Goal: Information Seeking & Learning: Compare options

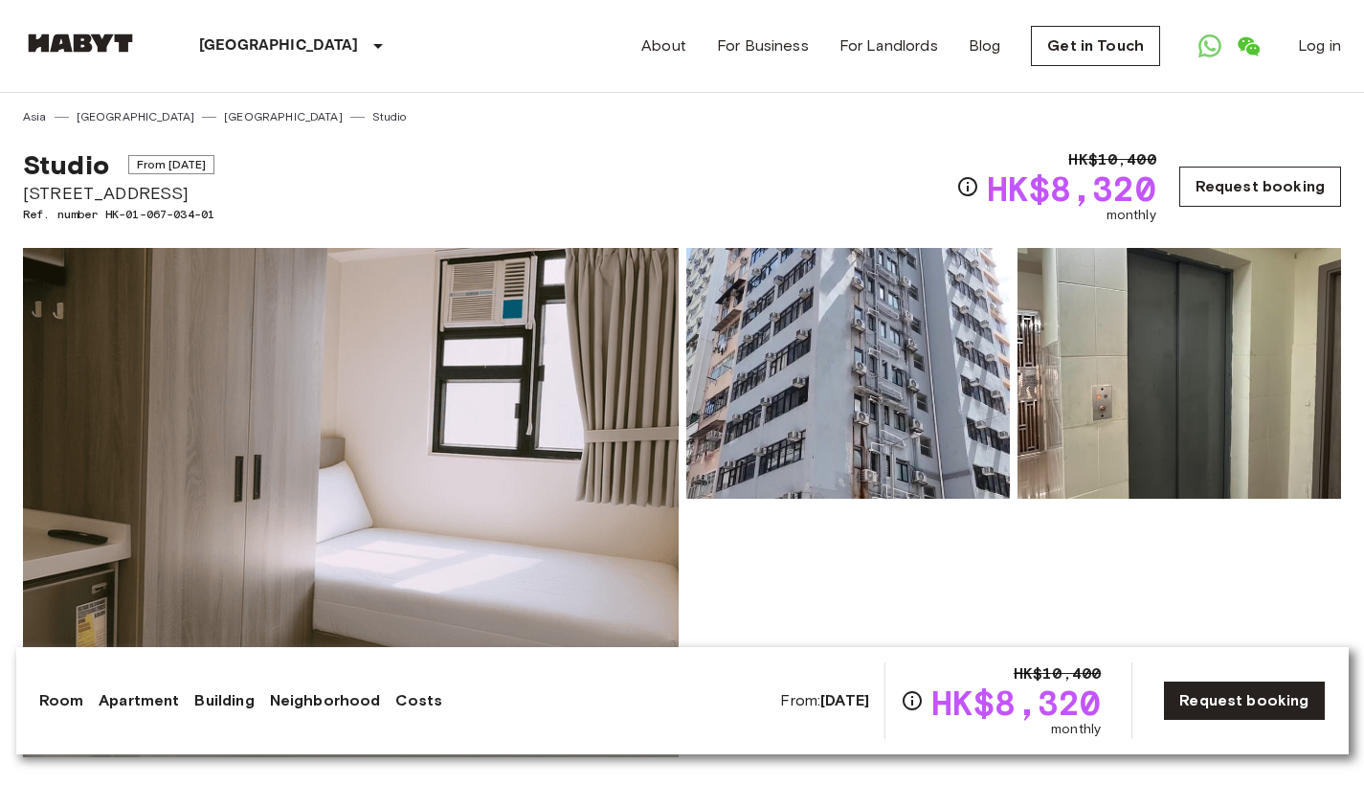
click at [1184, 188] on link "Request booking" at bounding box center [1260, 187] width 162 height 40
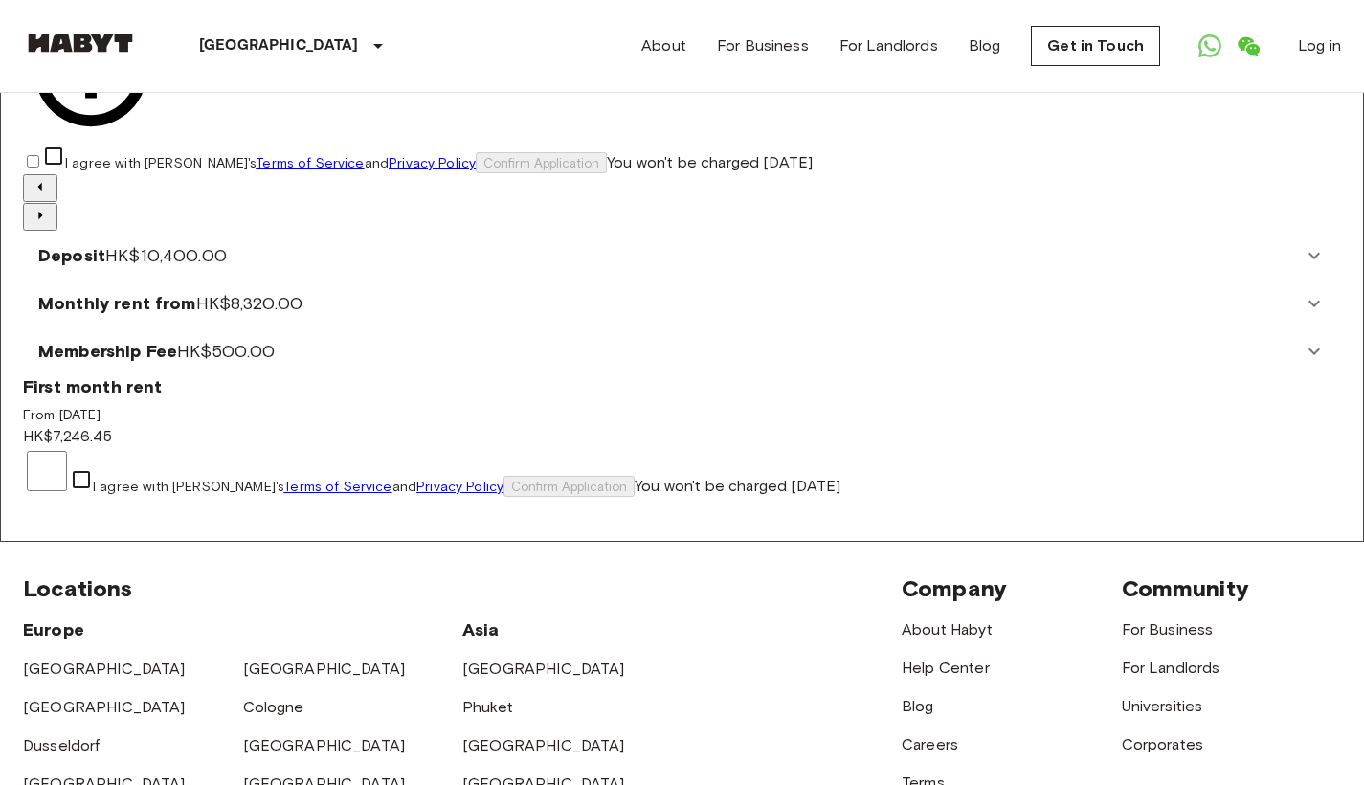
scroll to position [240, 0]
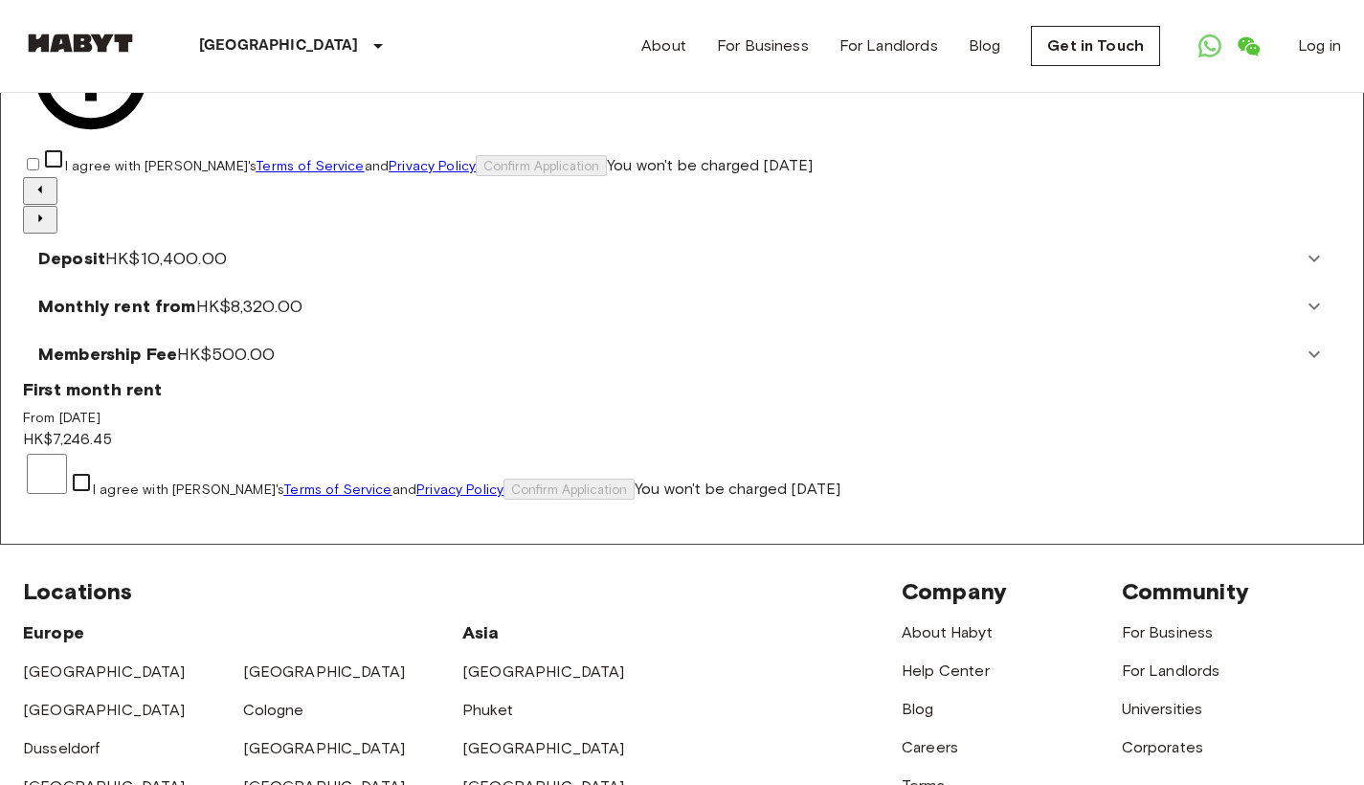
click at [227, 257] on span "HK$10,400.00" at bounding box center [166, 258] width 122 height 21
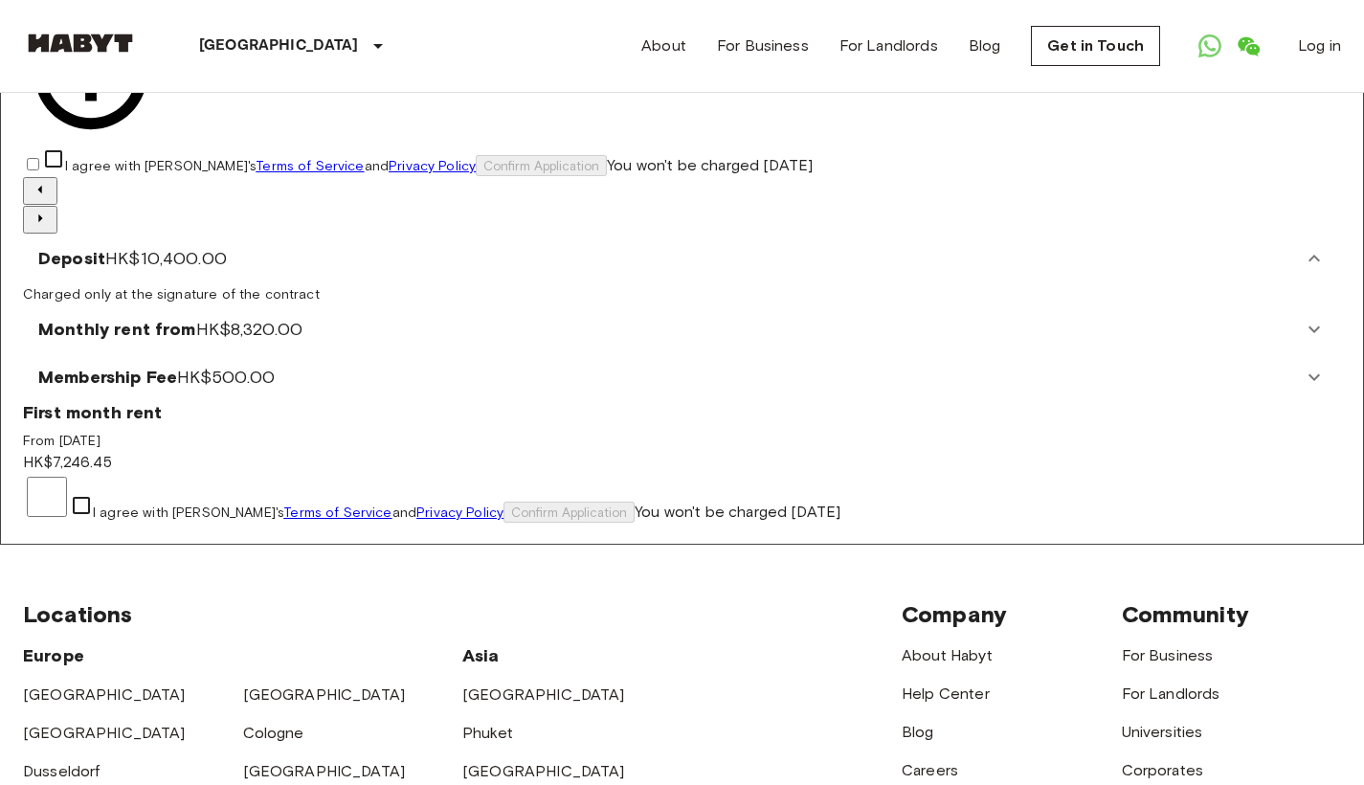
click at [227, 257] on span "HK$10,400.00" at bounding box center [166, 258] width 122 height 21
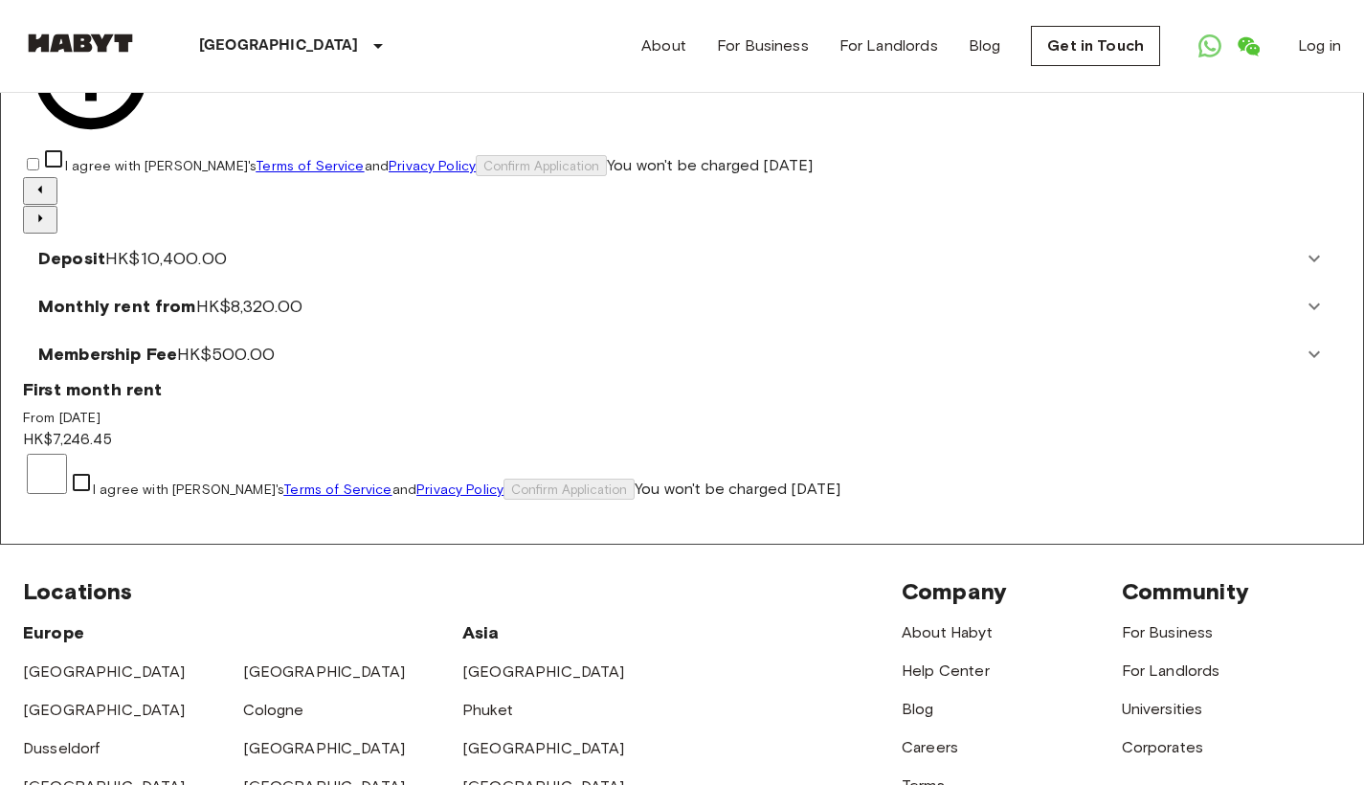
click at [303, 317] on span "HK$8,320.00" at bounding box center [249, 306] width 107 height 21
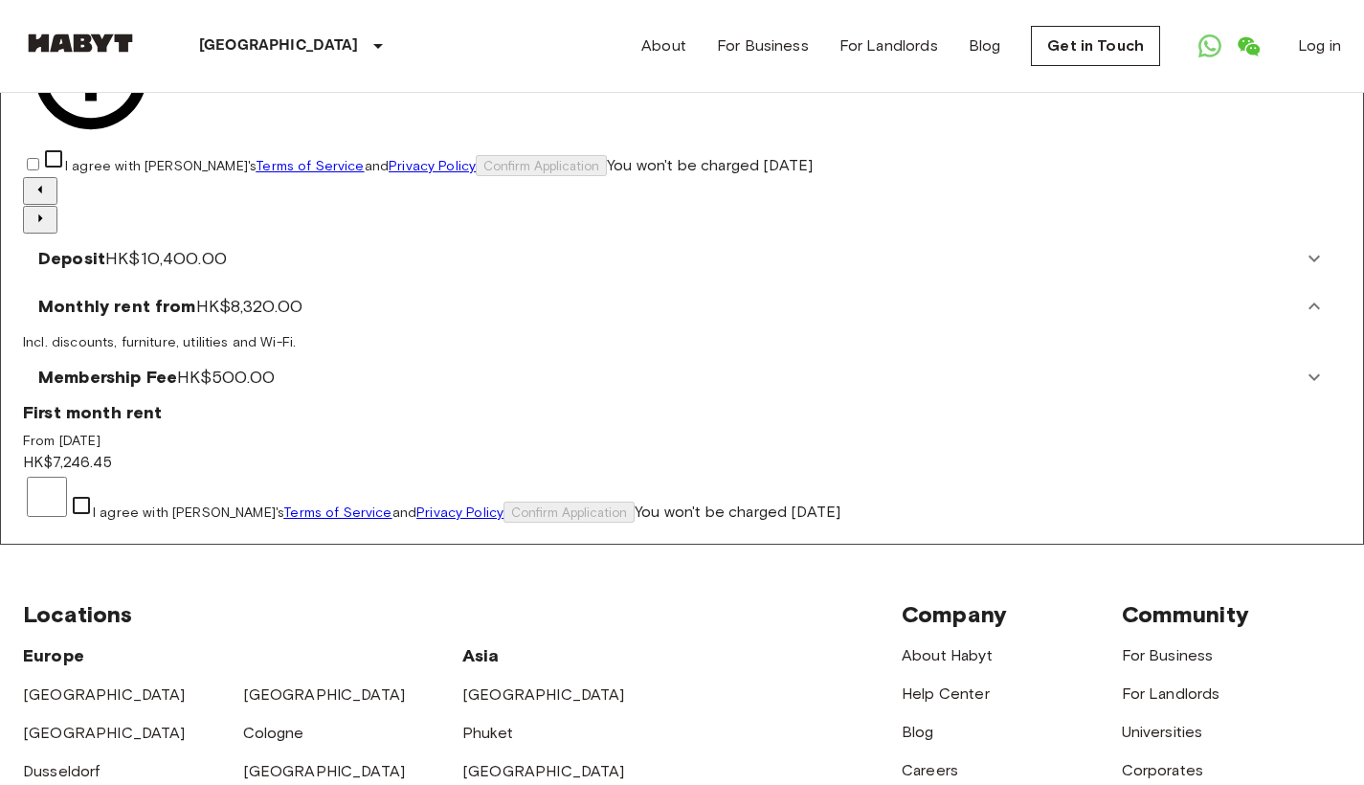
click at [303, 317] on span "HK$8,320.00" at bounding box center [249, 306] width 107 height 21
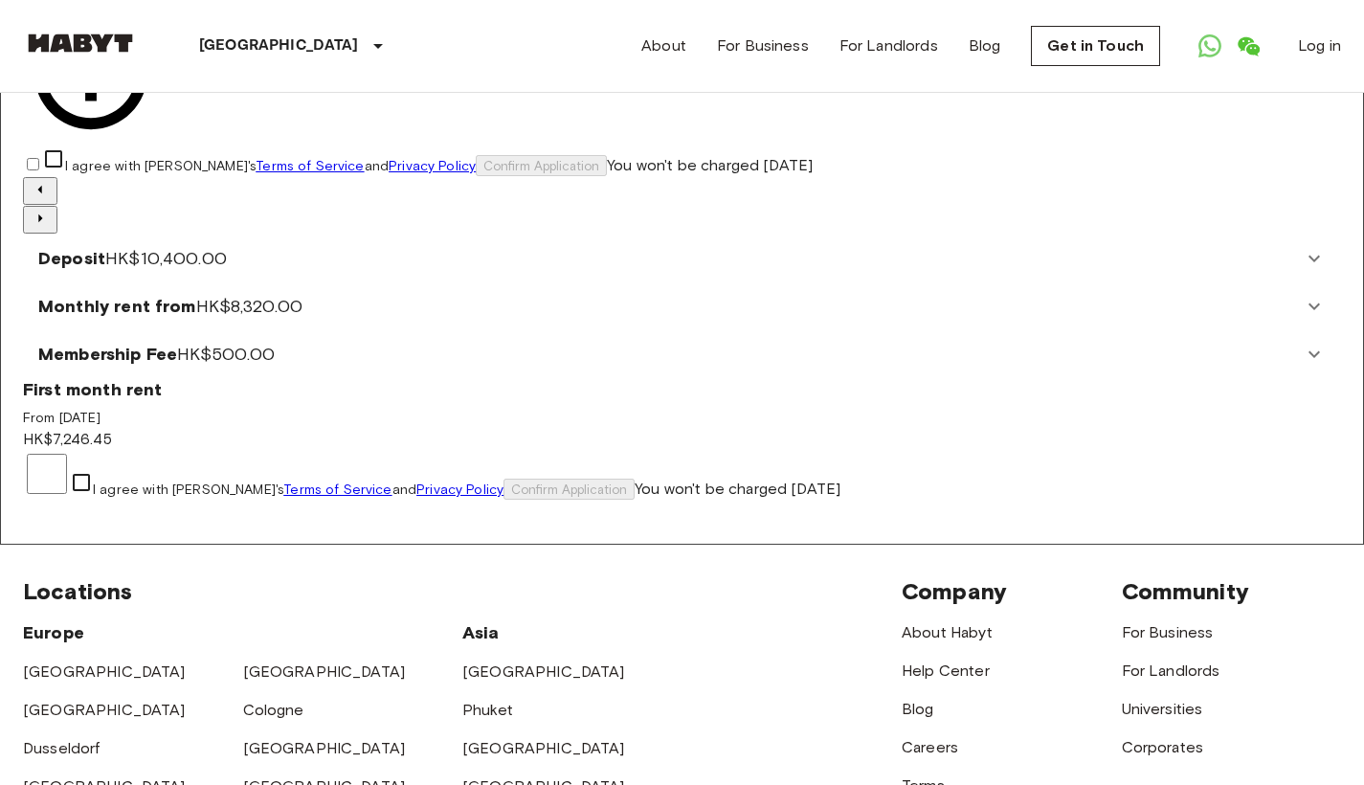
click at [1274, 373] on Fee-panel "Membership Fee HK$500.00" at bounding box center [682, 354] width 1318 height 48
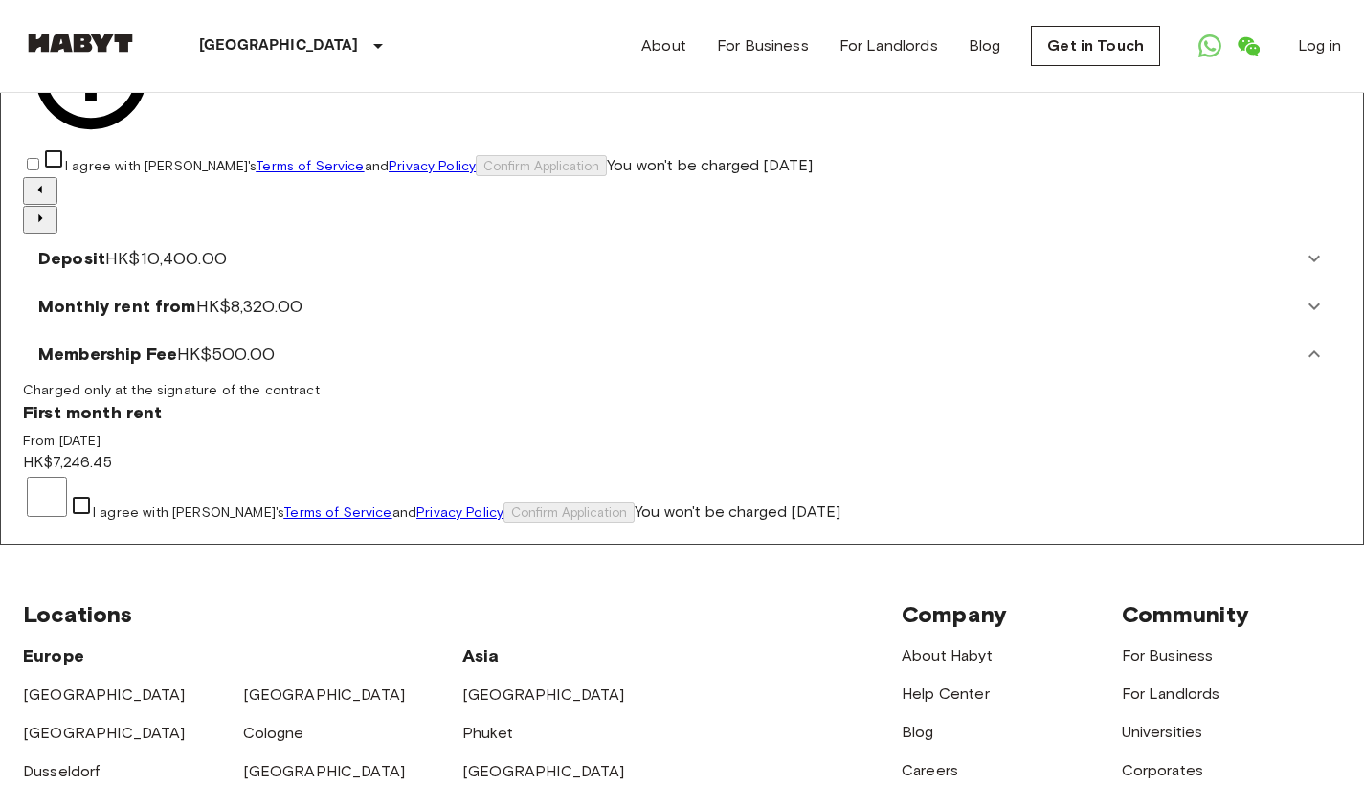
click at [1274, 373] on Fee-panel "Membership Fee HK$500.00" at bounding box center [682, 354] width 1318 height 48
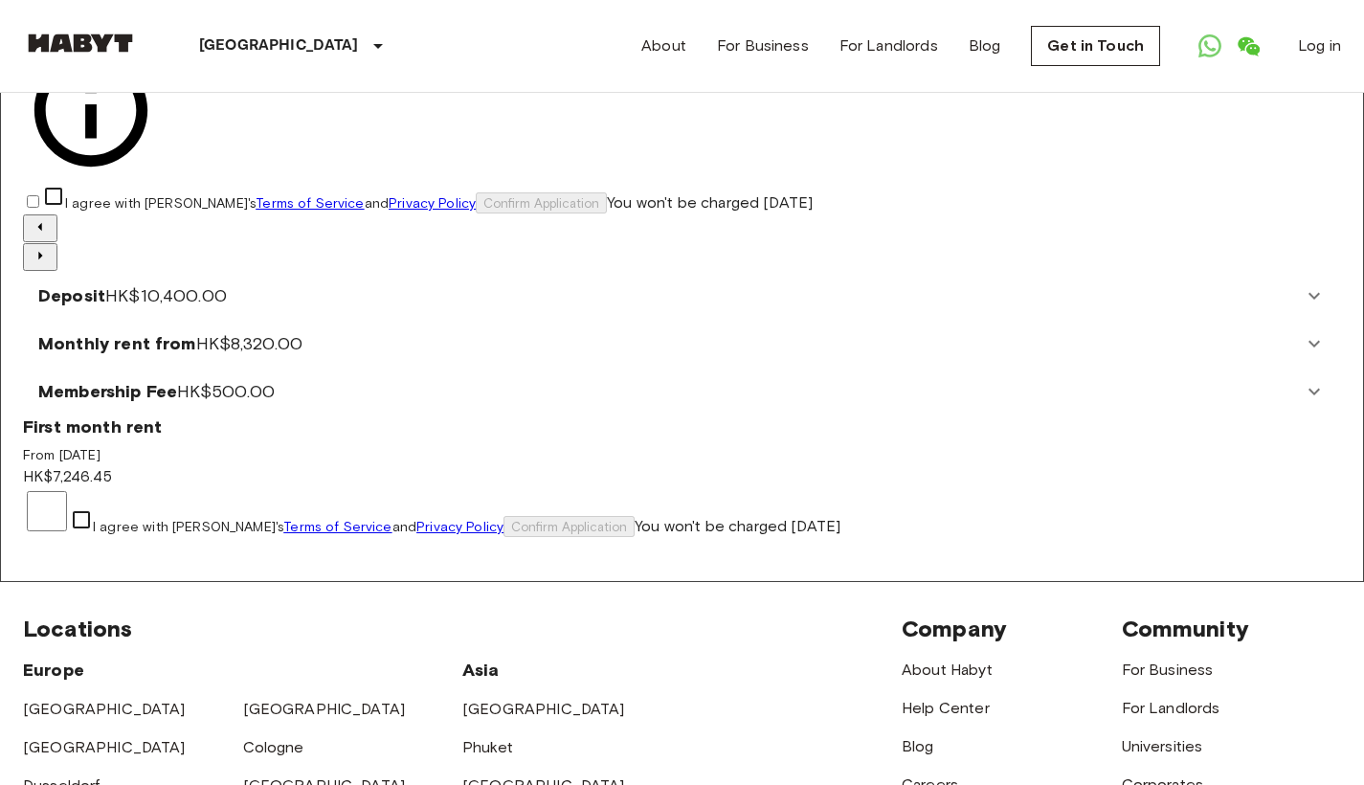
scroll to position [206, 0]
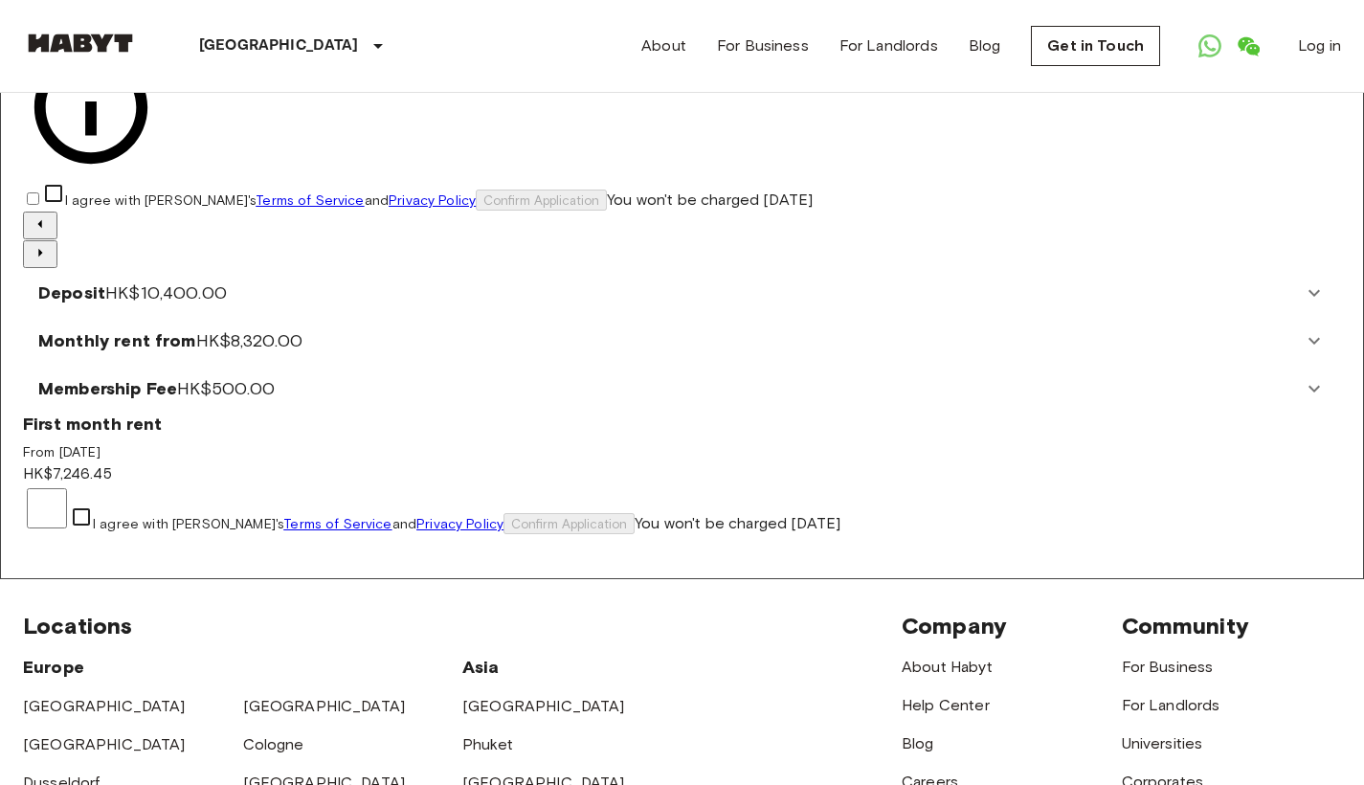
click at [1303, 400] on icon at bounding box center [1314, 388] width 23 height 23
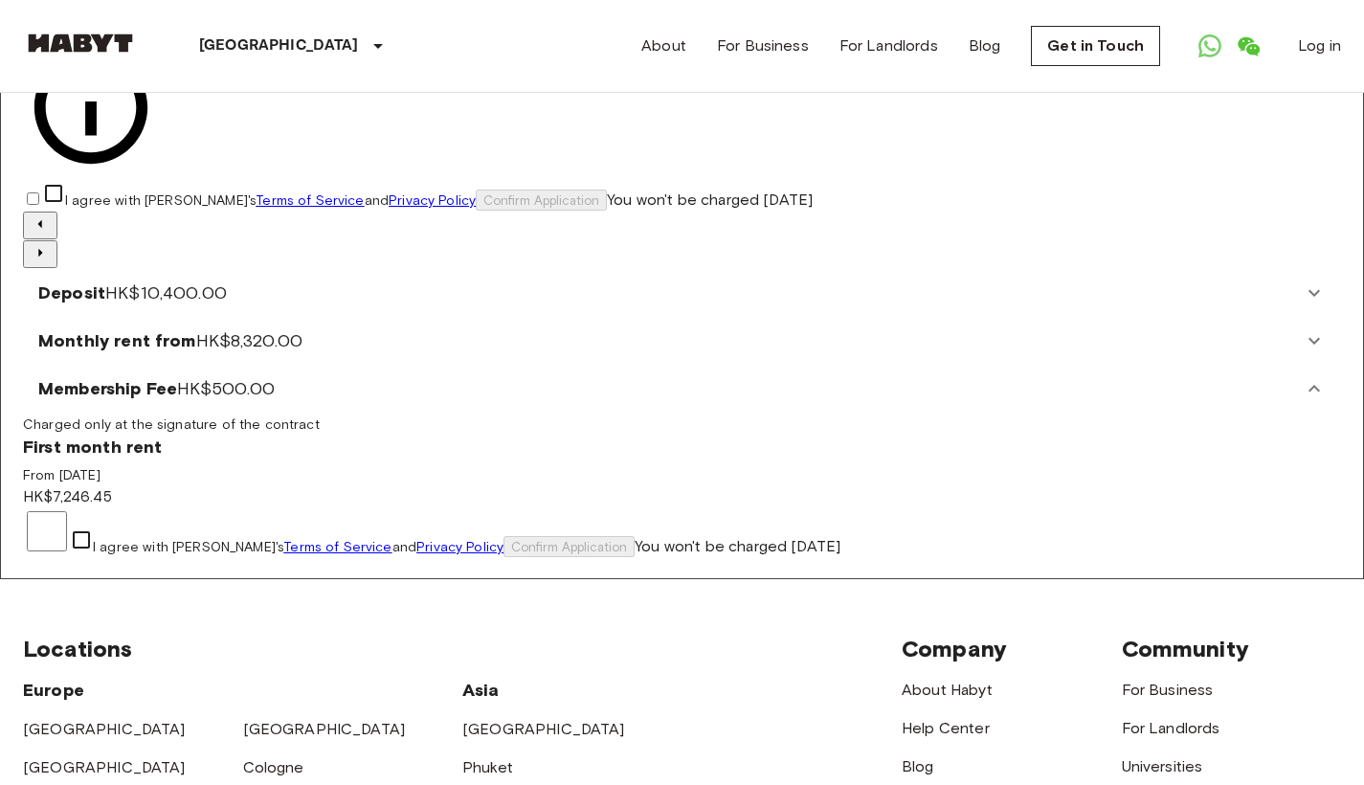
click at [1303, 400] on icon at bounding box center [1314, 388] width 23 height 23
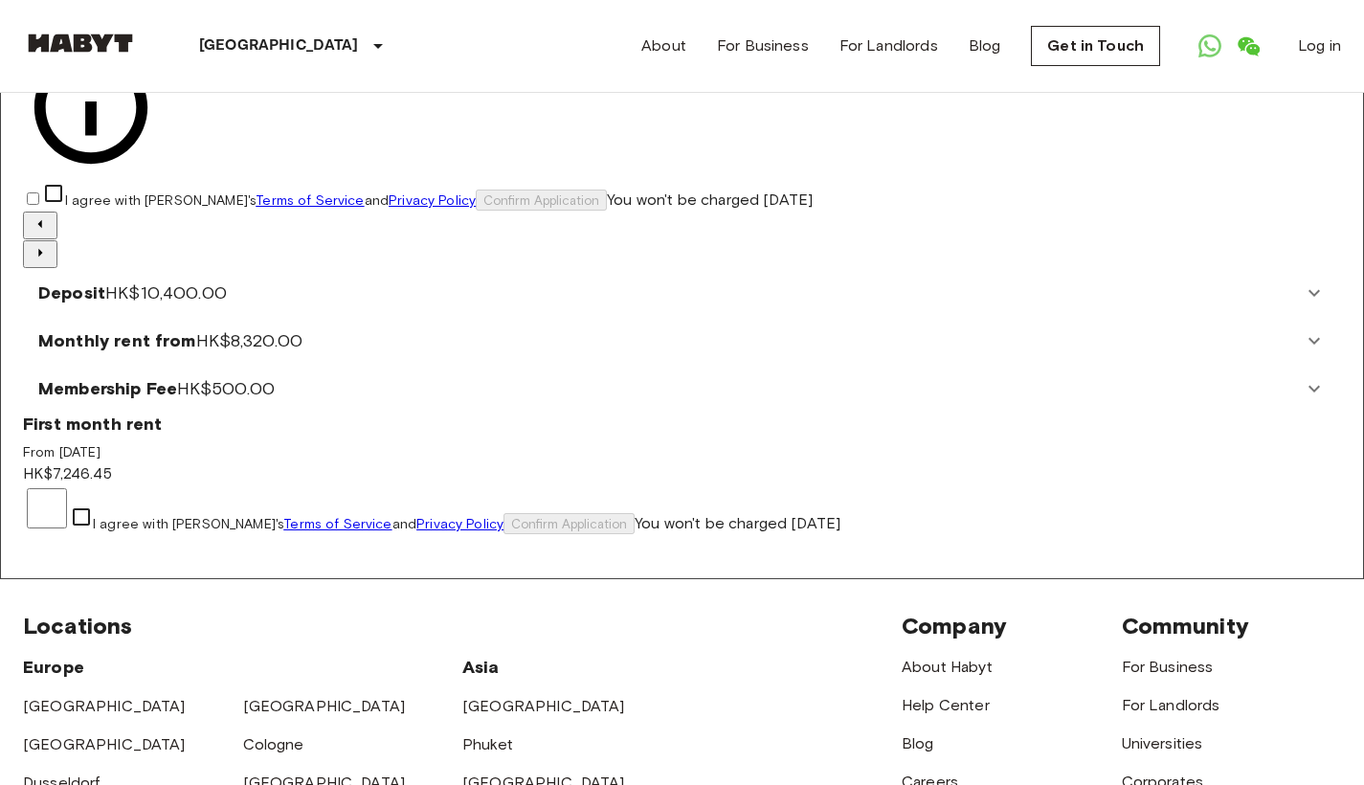
click at [1303, 352] on icon at bounding box center [1314, 340] width 23 height 23
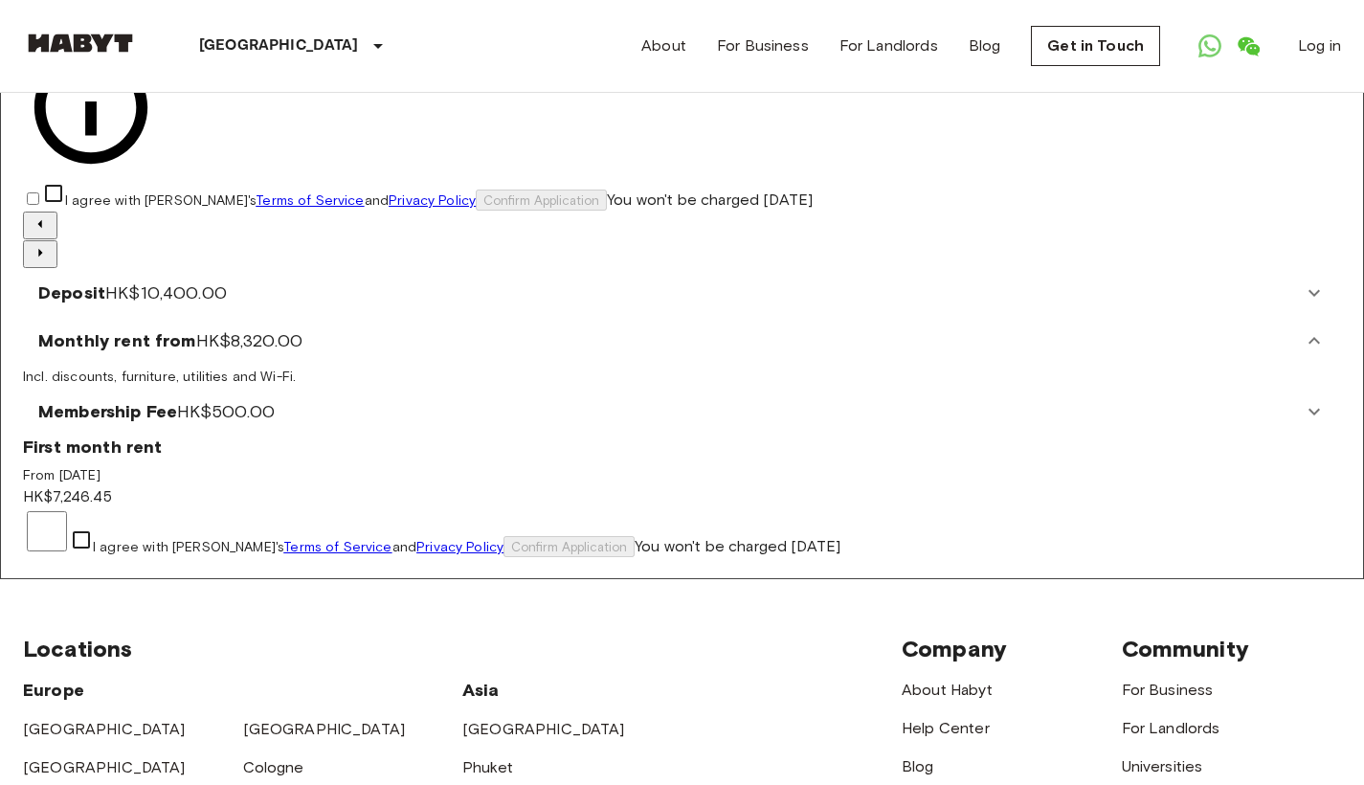
click at [1303, 352] on icon at bounding box center [1314, 340] width 23 height 23
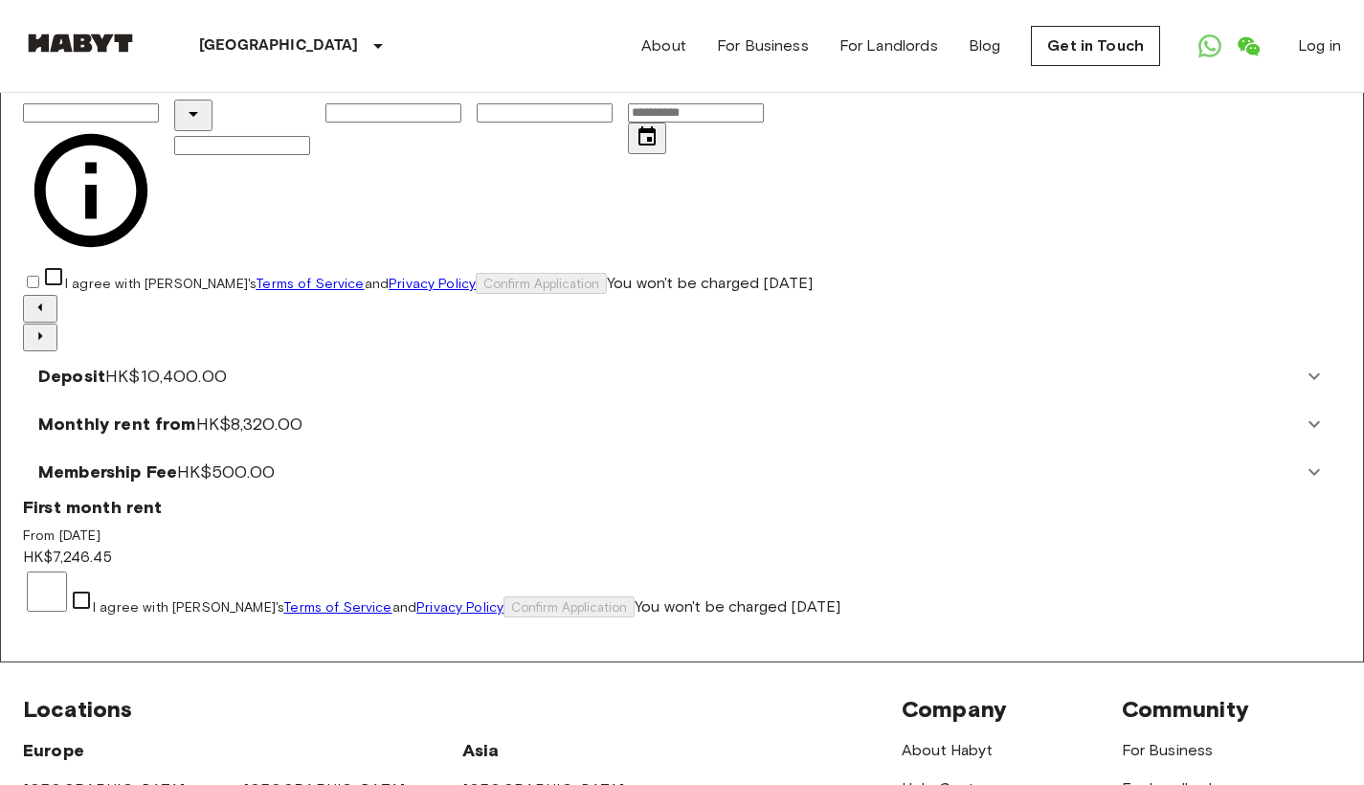
scroll to position [0, 0]
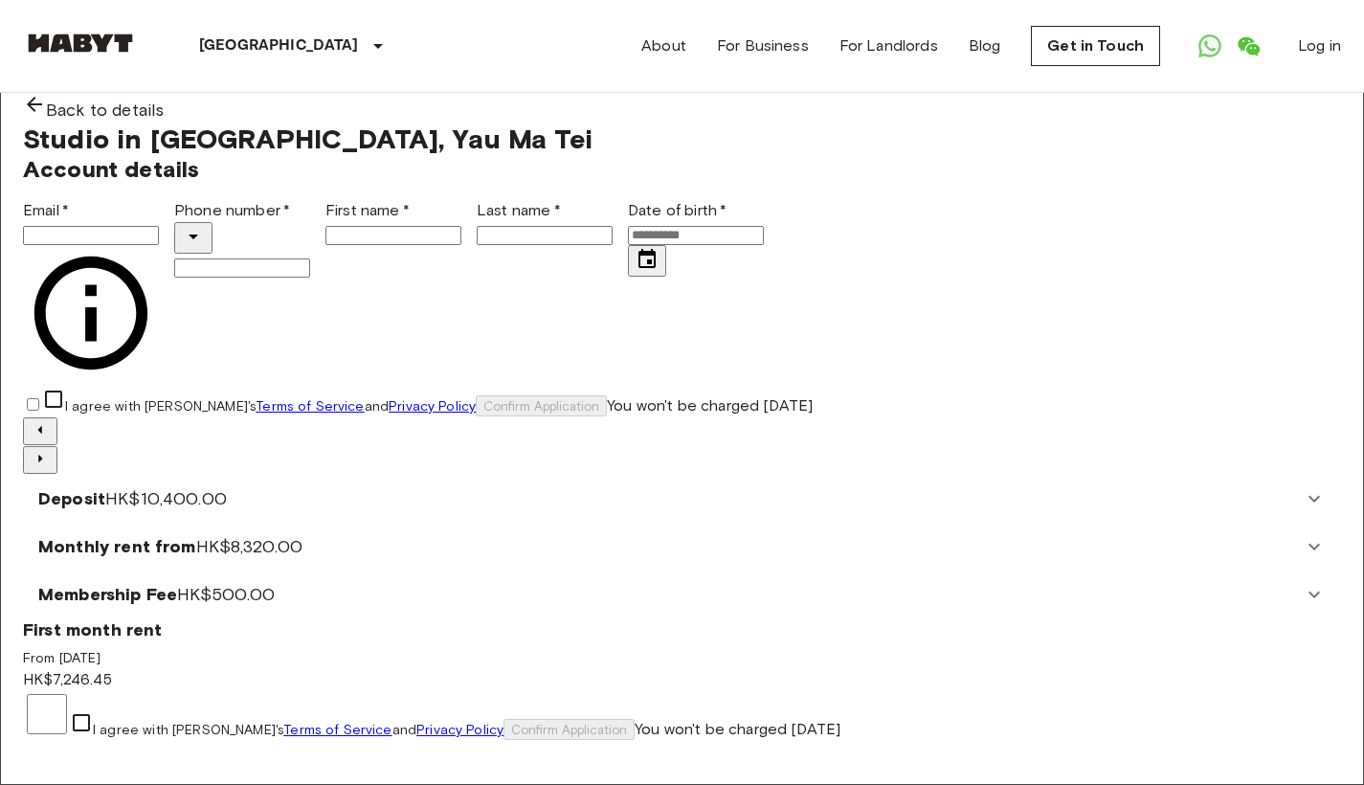
click at [1165, 417] on img at bounding box center [682, 417] width 1318 height 0
click at [73, 121] on div "Back to details" at bounding box center [682, 108] width 1318 height 30
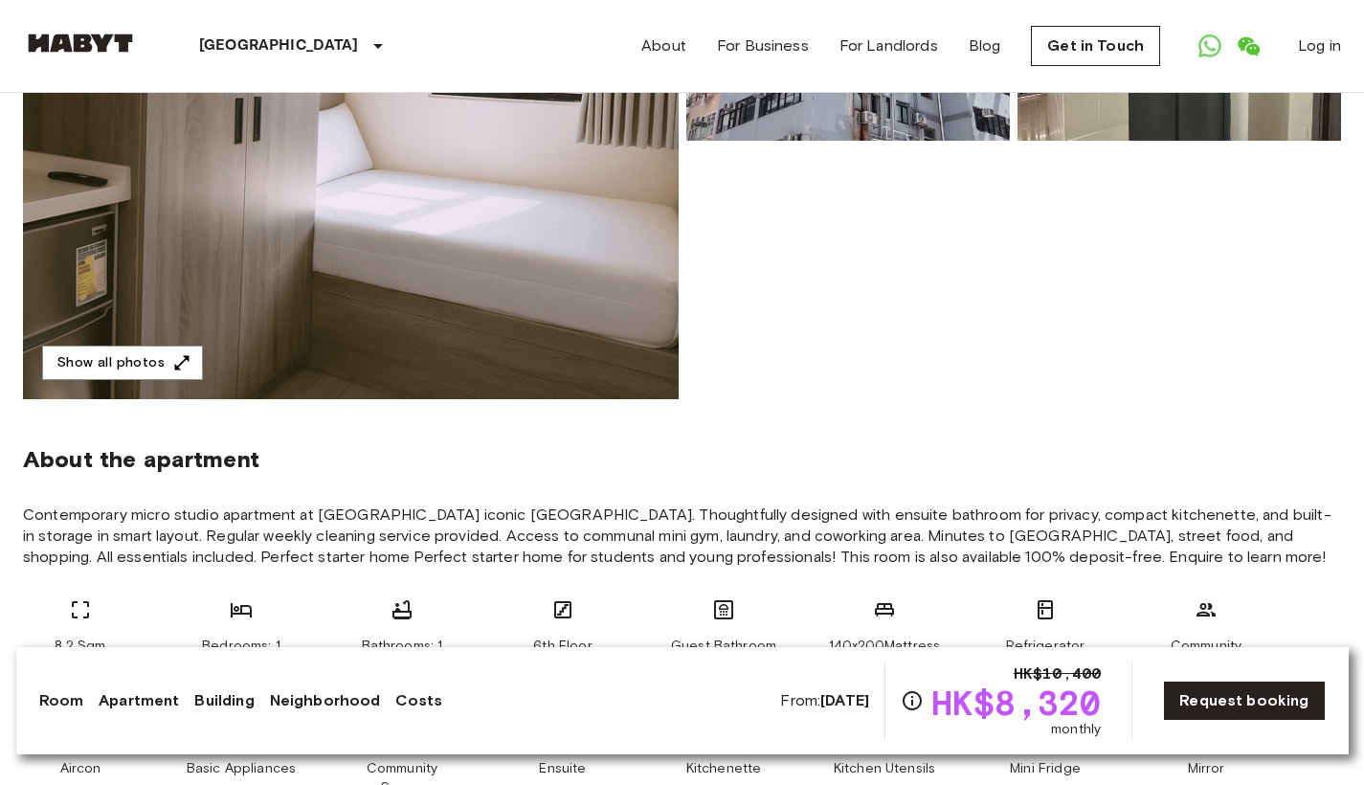
scroll to position [413, 0]
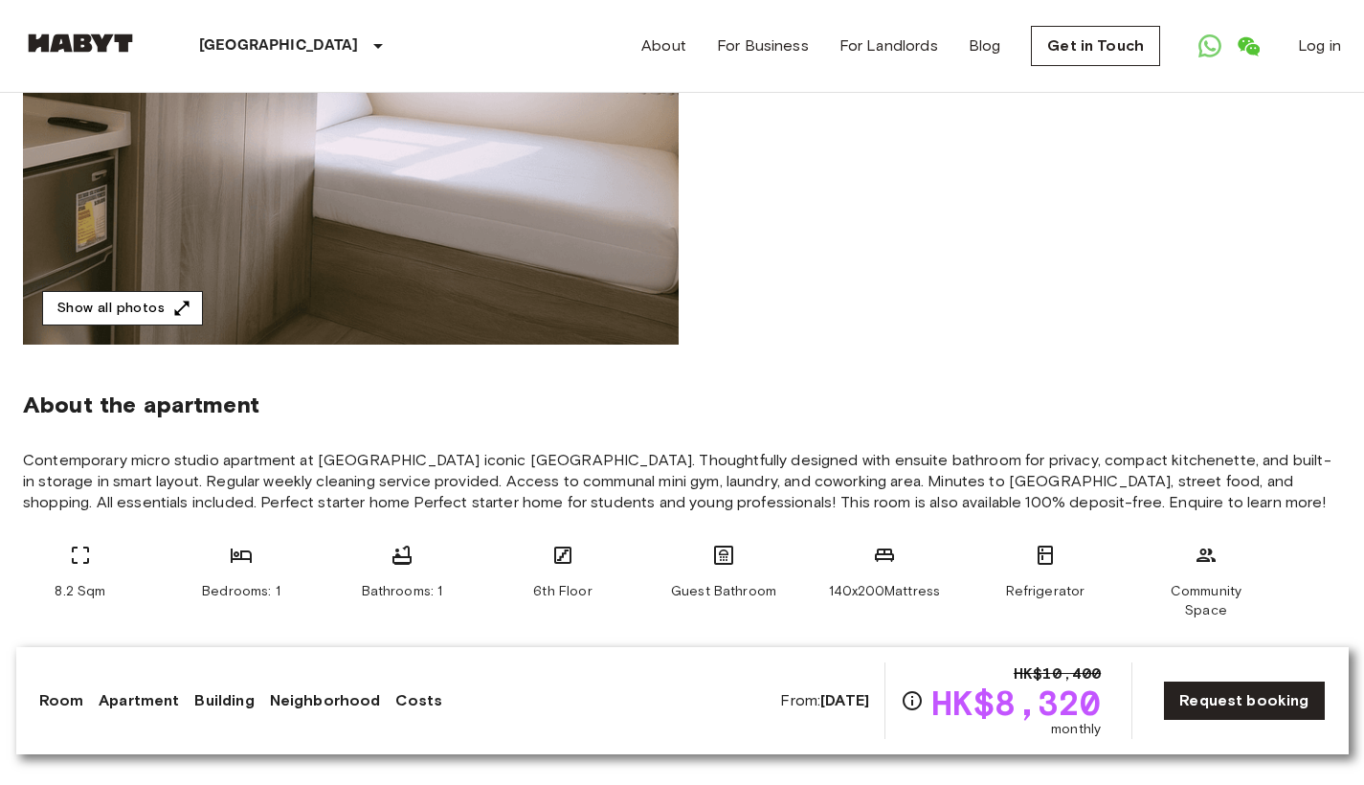
click at [121, 308] on button "Show all photos" at bounding box center [122, 308] width 161 height 35
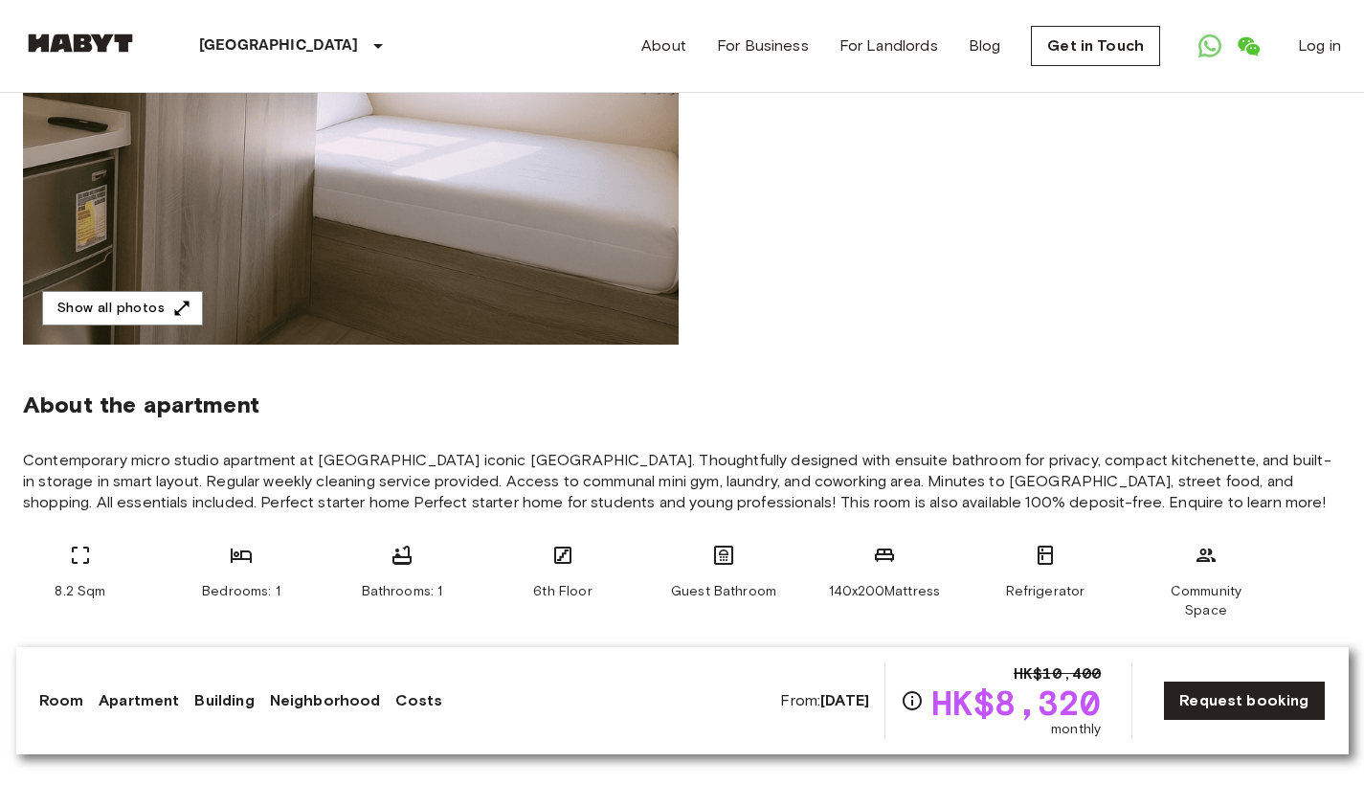
scroll to position [0, 0]
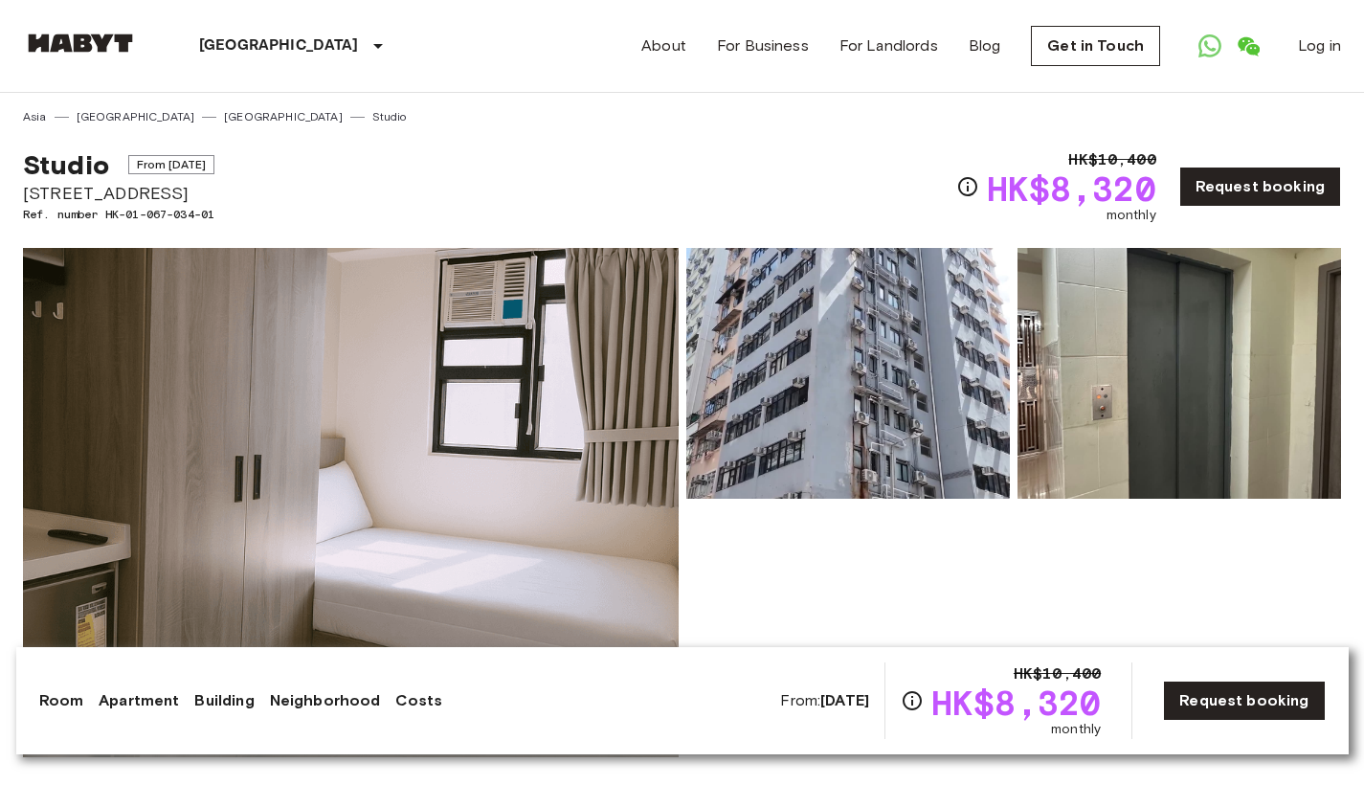
drag, startPoint x: 202, startPoint y: 193, endPoint x: 3, endPoint y: 195, distance: 199.1
copy span "[STREET_ADDRESS]"
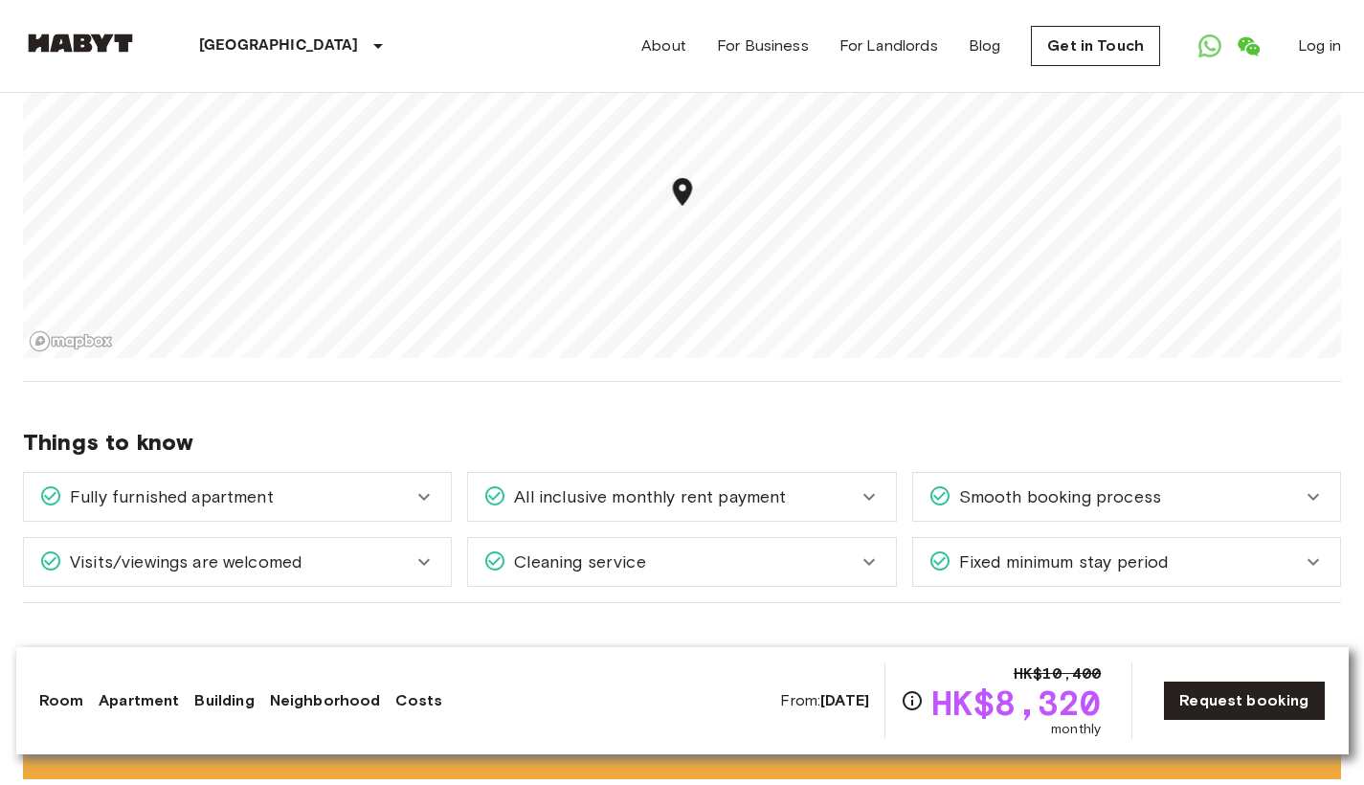
scroll to position [1754, 0]
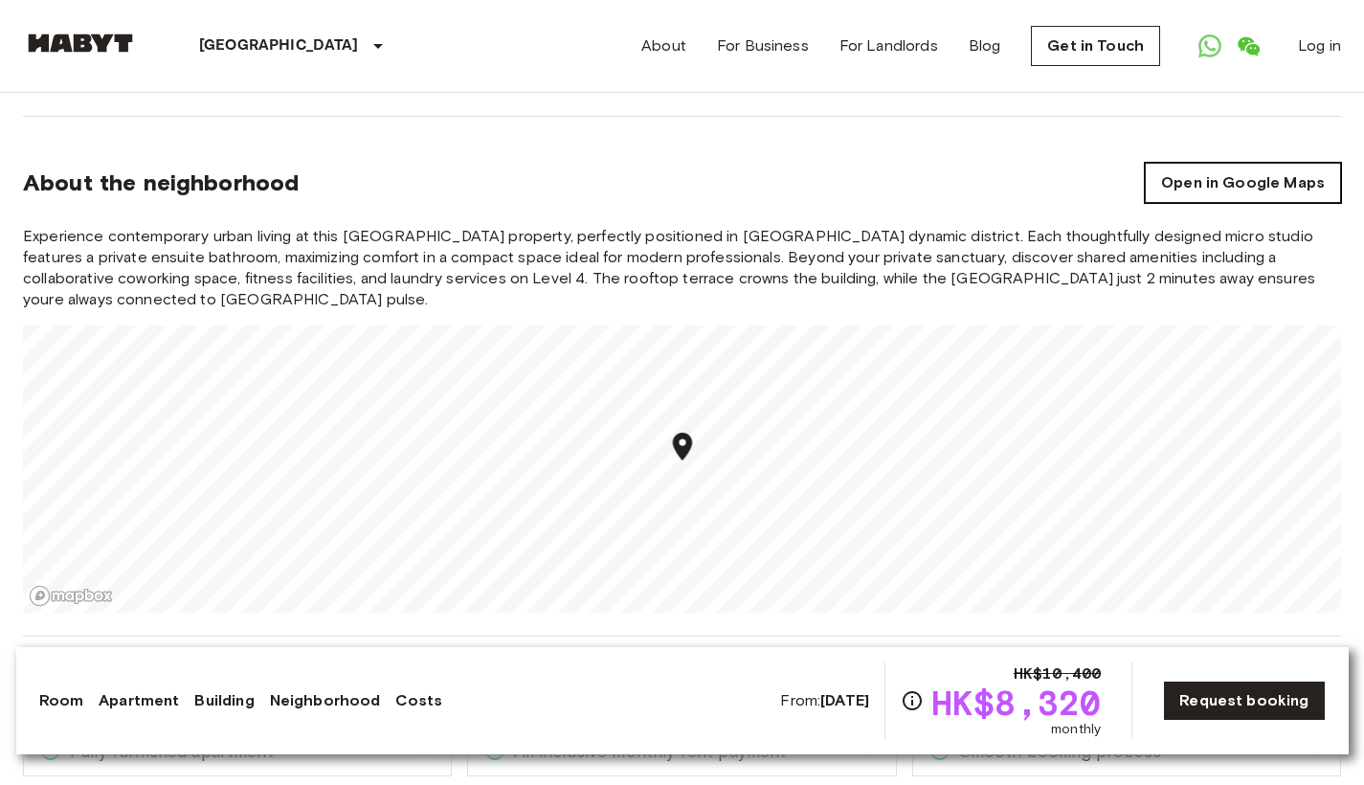
click at [1280, 163] on link "Open in Google Maps" at bounding box center [1243, 183] width 196 height 40
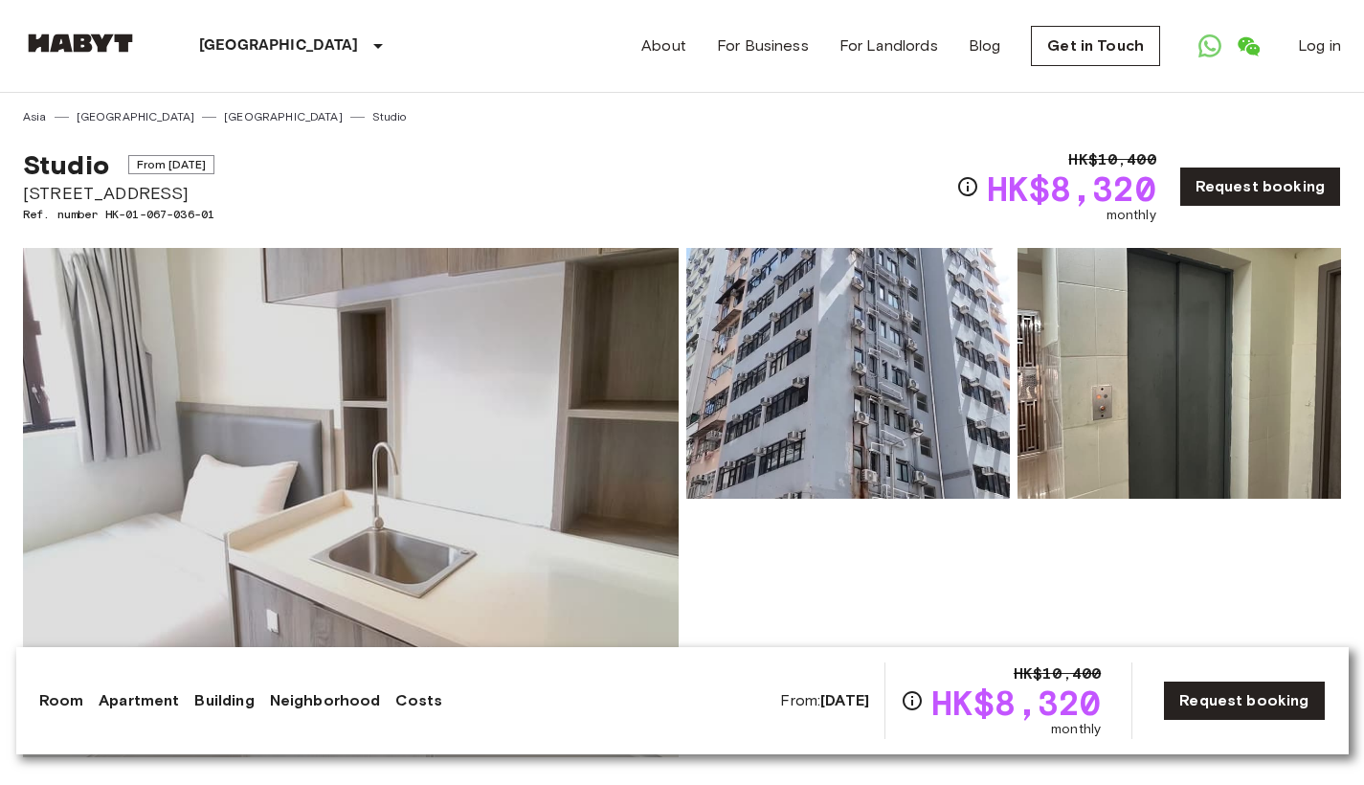
click at [279, 439] on img at bounding box center [351, 502] width 656 height 509
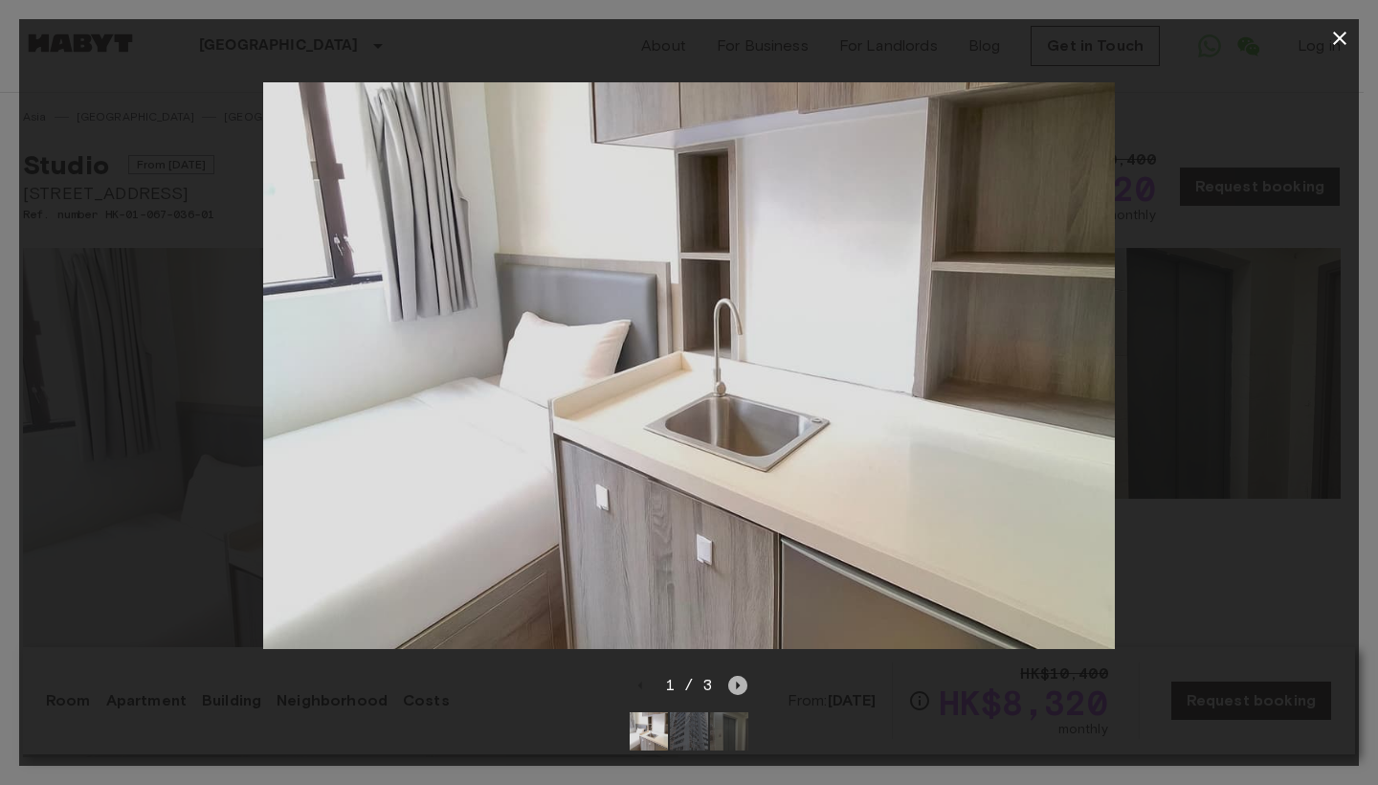
click at [738, 676] on icon "Next image" at bounding box center [737, 685] width 19 height 19
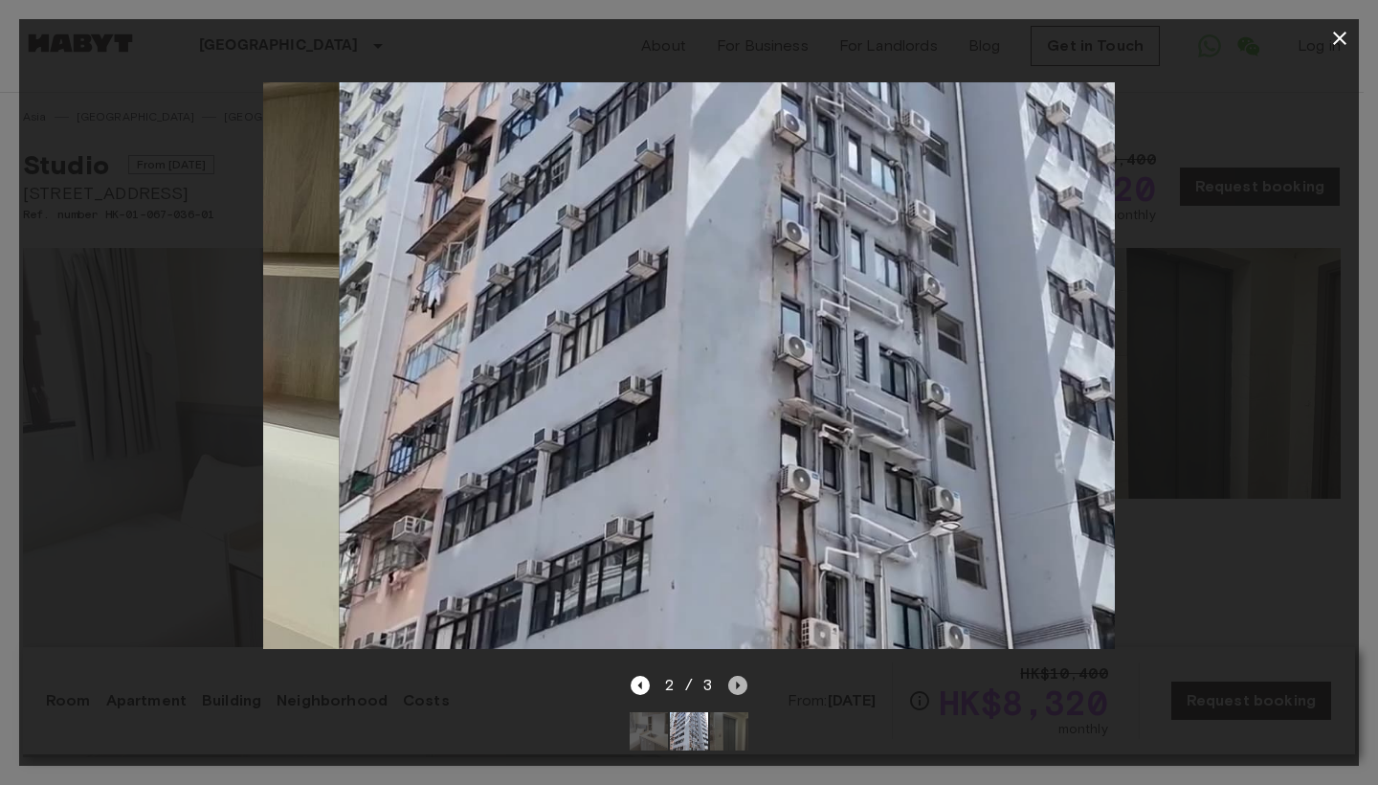
click at [738, 676] on icon "Next image" at bounding box center [737, 685] width 19 height 19
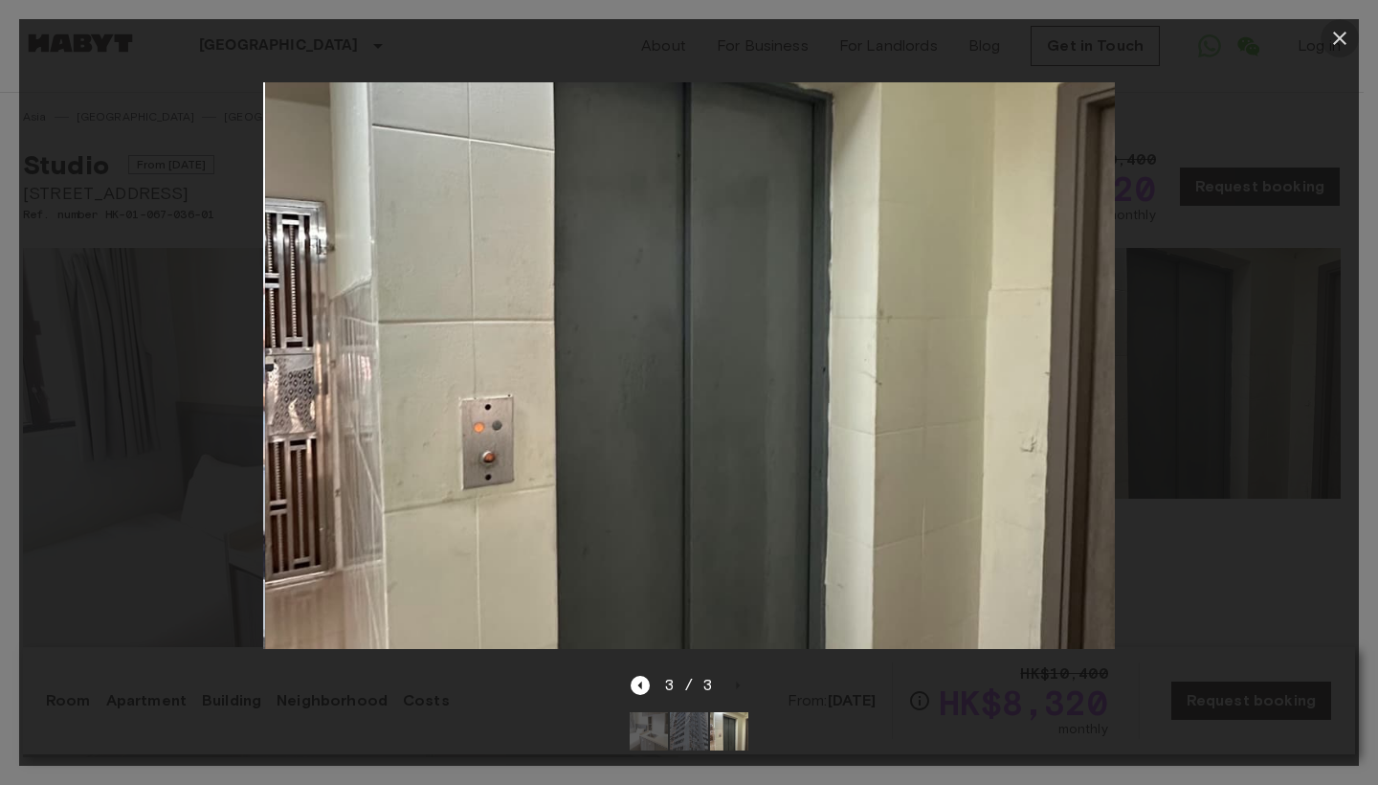
click at [1354, 35] on button "button" at bounding box center [1340, 38] width 38 height 38
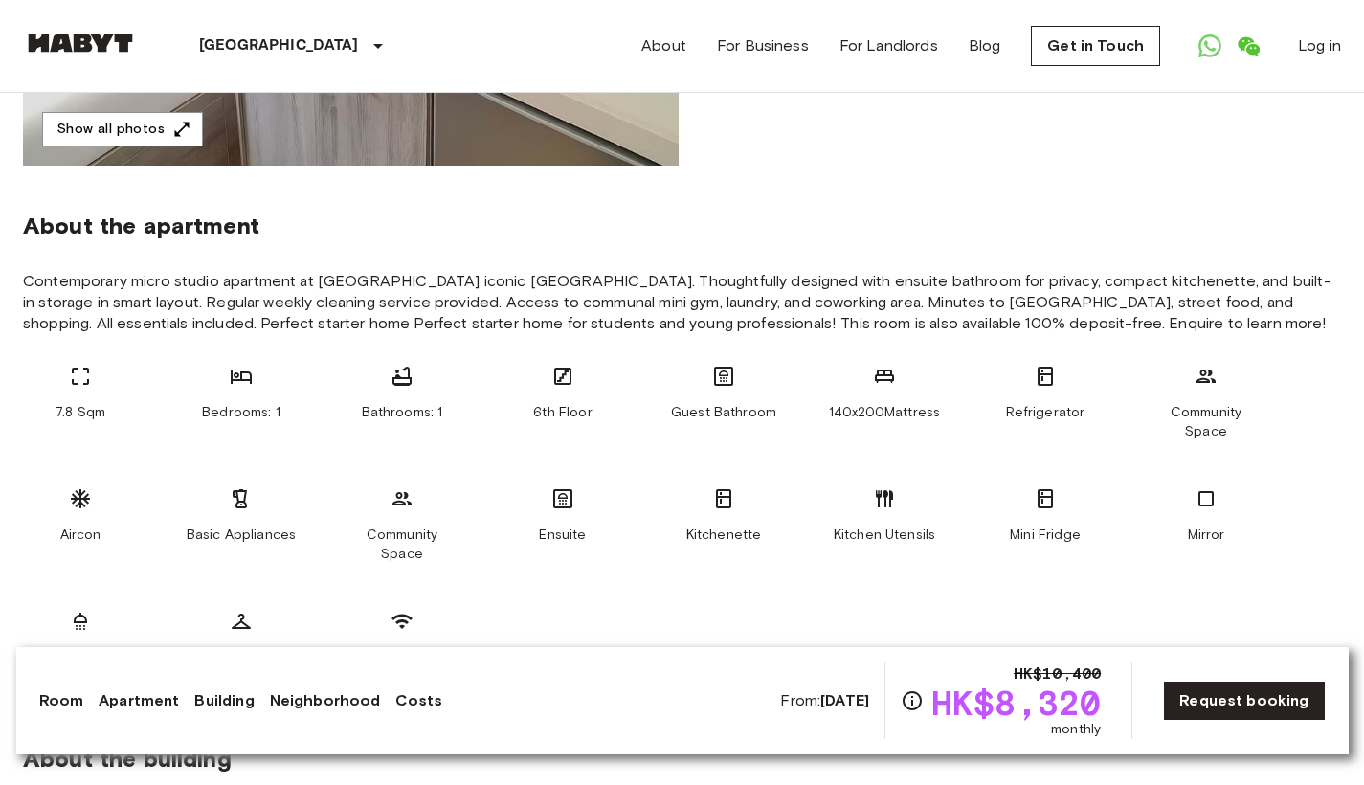
scroll to position [757, 0]
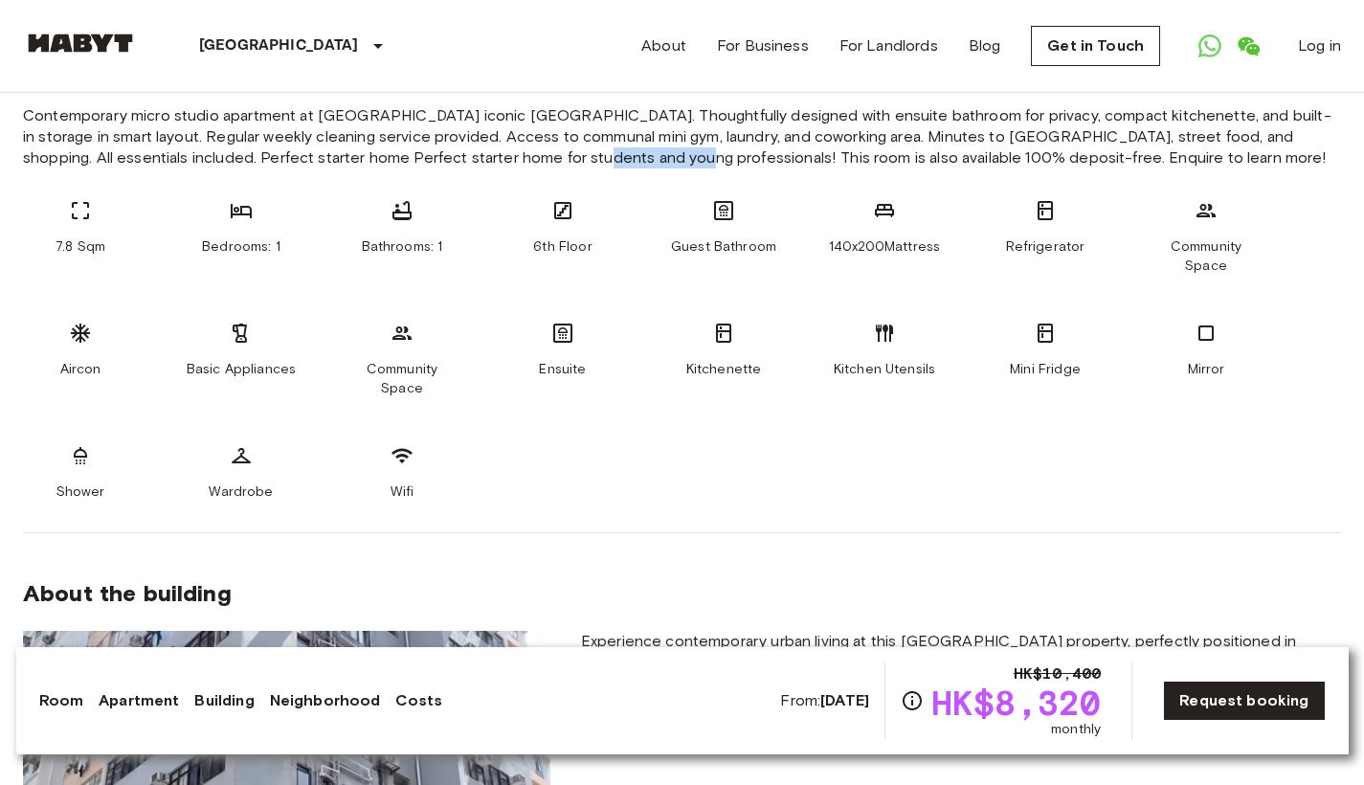
drag, startPoint x: 491, startPoint y: 162, endPoint x: 583, endPoint y: 156, distance: 92.1
click at [583, 156] on span "Contemporary micro studio apartment at [GEOGRAPHIC_DATA] iconic [GEOGRAPHIC_DAT…" at bounding box center [682, 136] width 1318 height 63
click at [1323, 178] on section "About the apartment Contemporary micro studio apartment at Kowloons iconic Temp…" at bounding box center [682, 266] width 1318 height 533
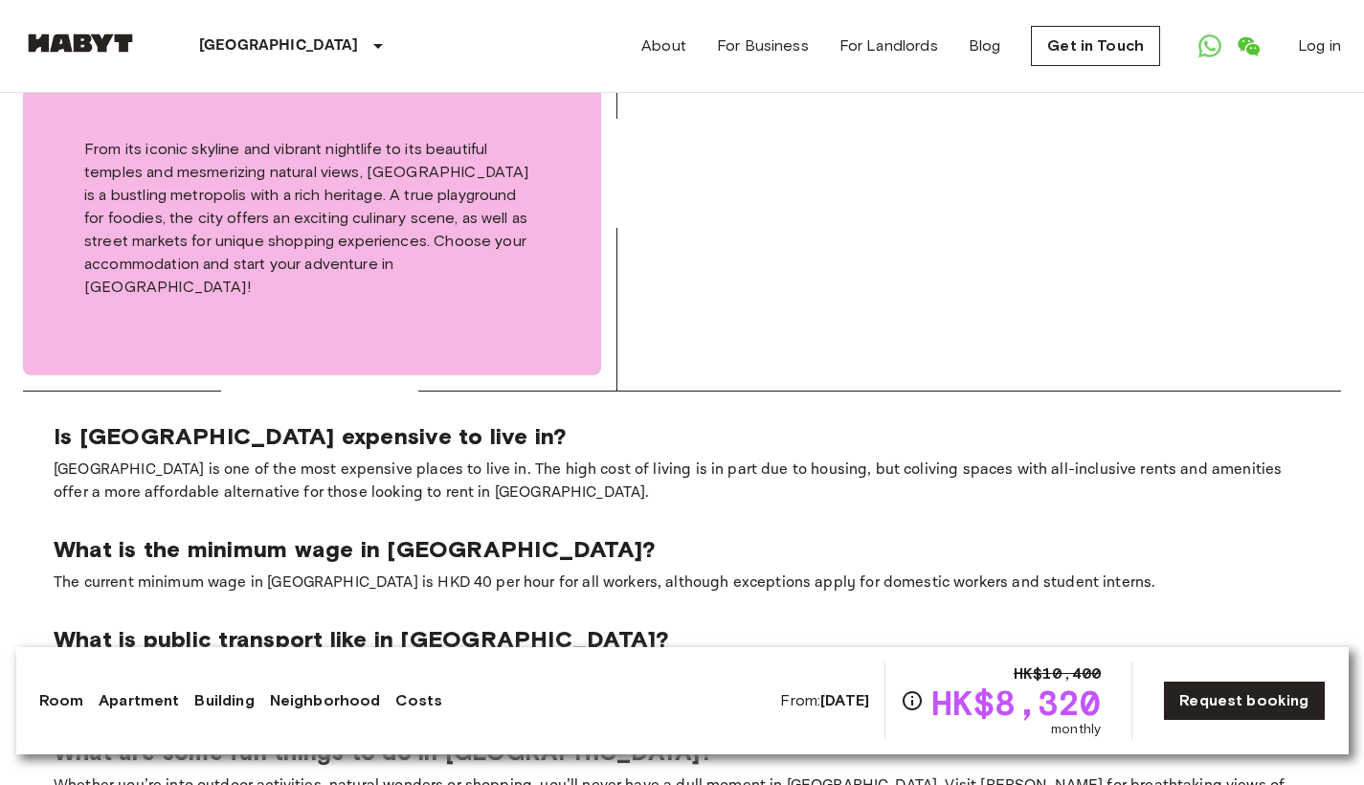
scroll to position [3290, 0]
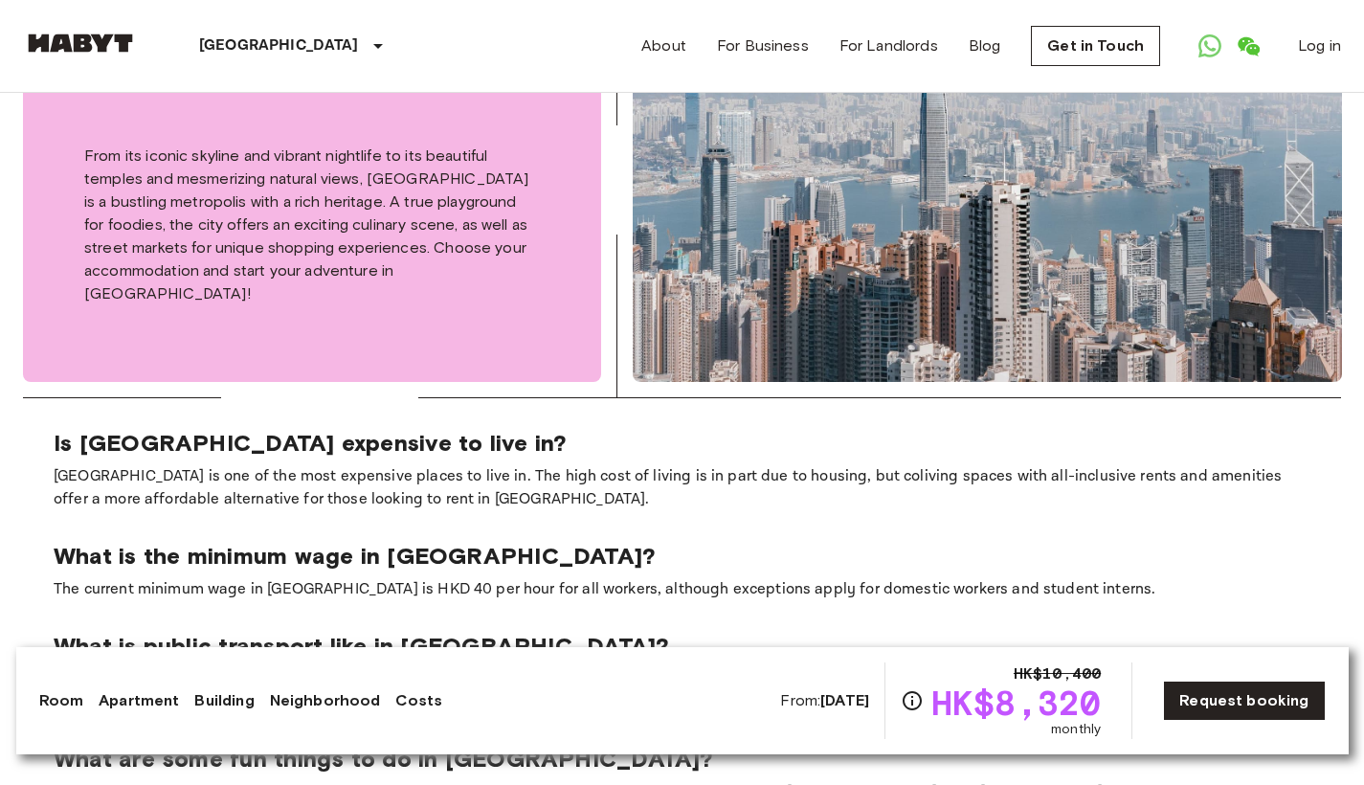
click at [1036, 578] on p "The current minimum wage in [GEOGRAPHIC_DATA] is HKD 40 per hour for all worker…" at bounding box center [682, 589] width 1257 height 23
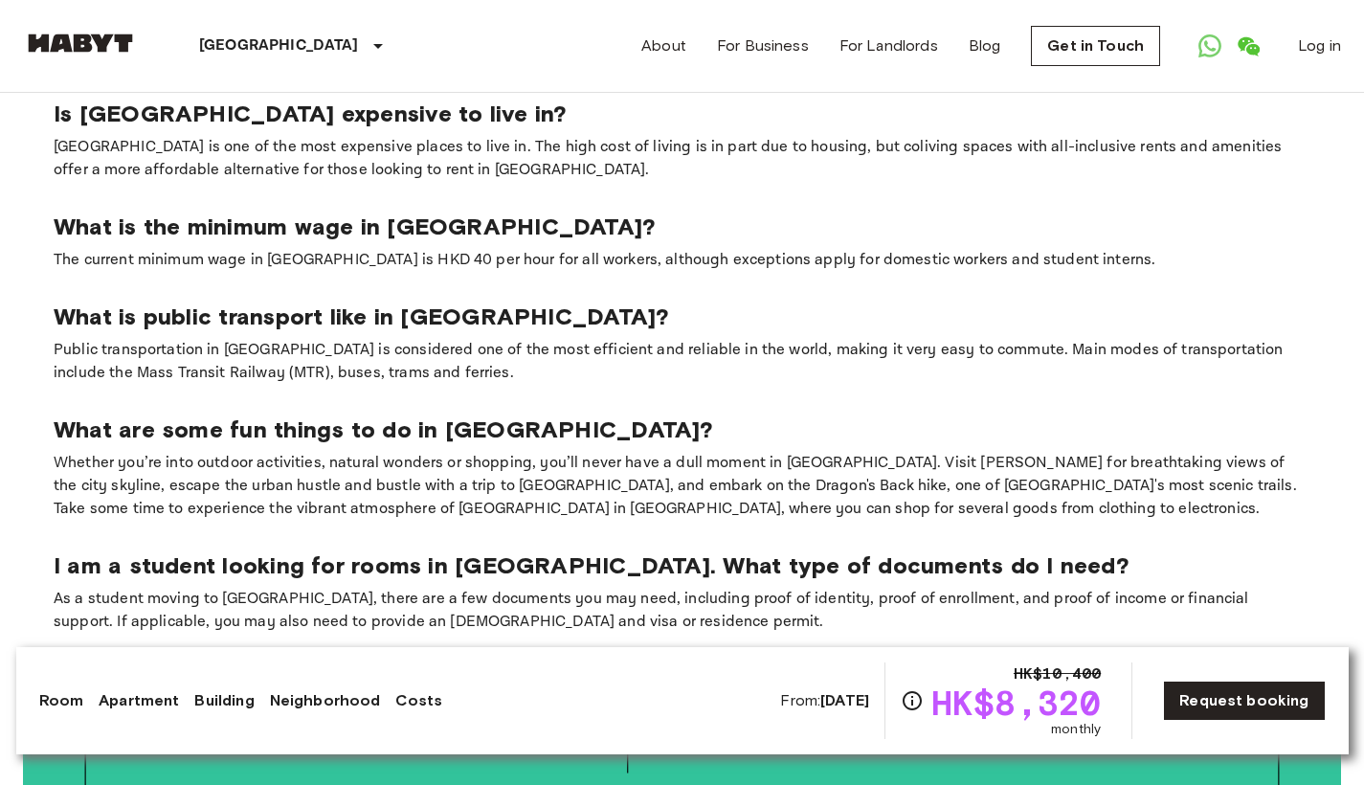
scroll to position [3639, 0]
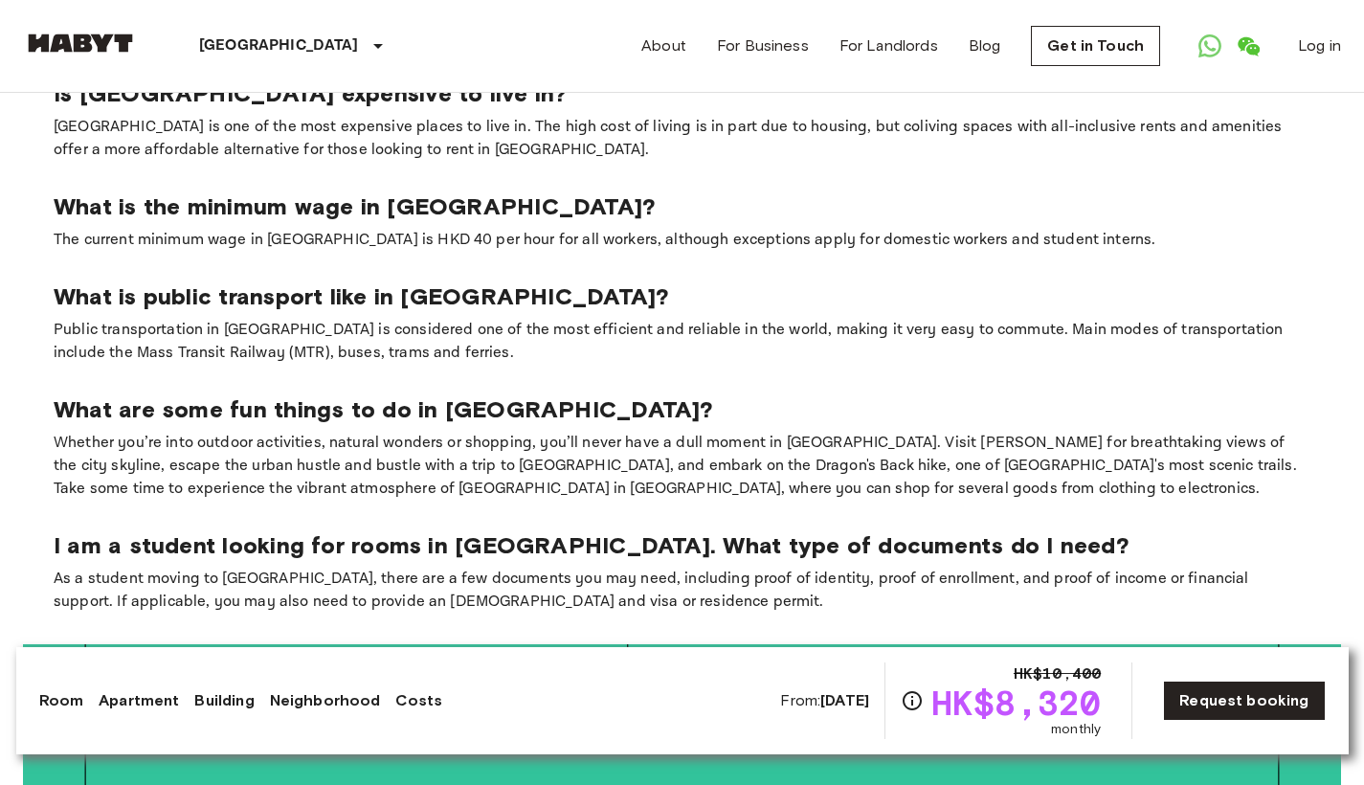
click at [1190, 531] on p "I am a student looking for rooms in [GEOGRAPHIC_DATA]. What type of documents d…" at bounding box center [682, 545] width 1257 height 29
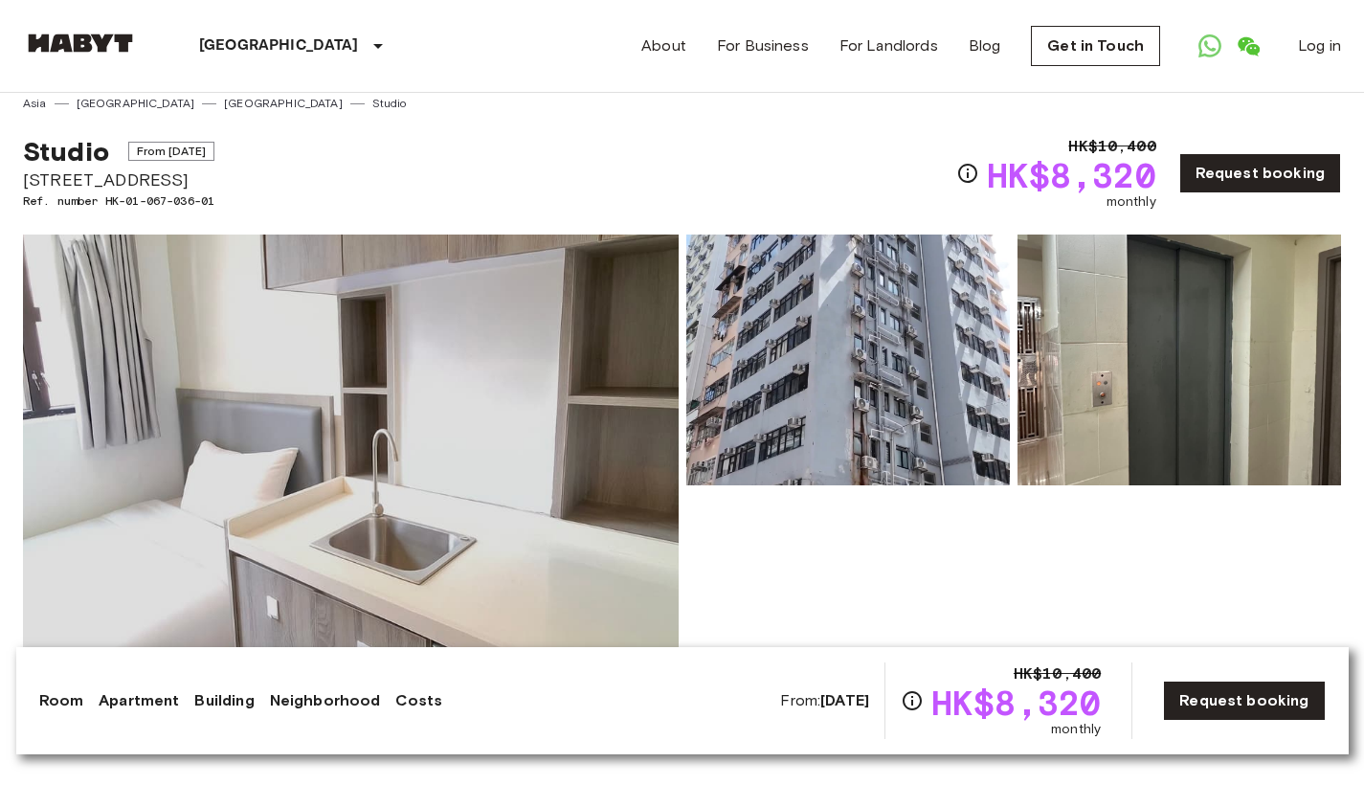
scroll to position [0, 0]
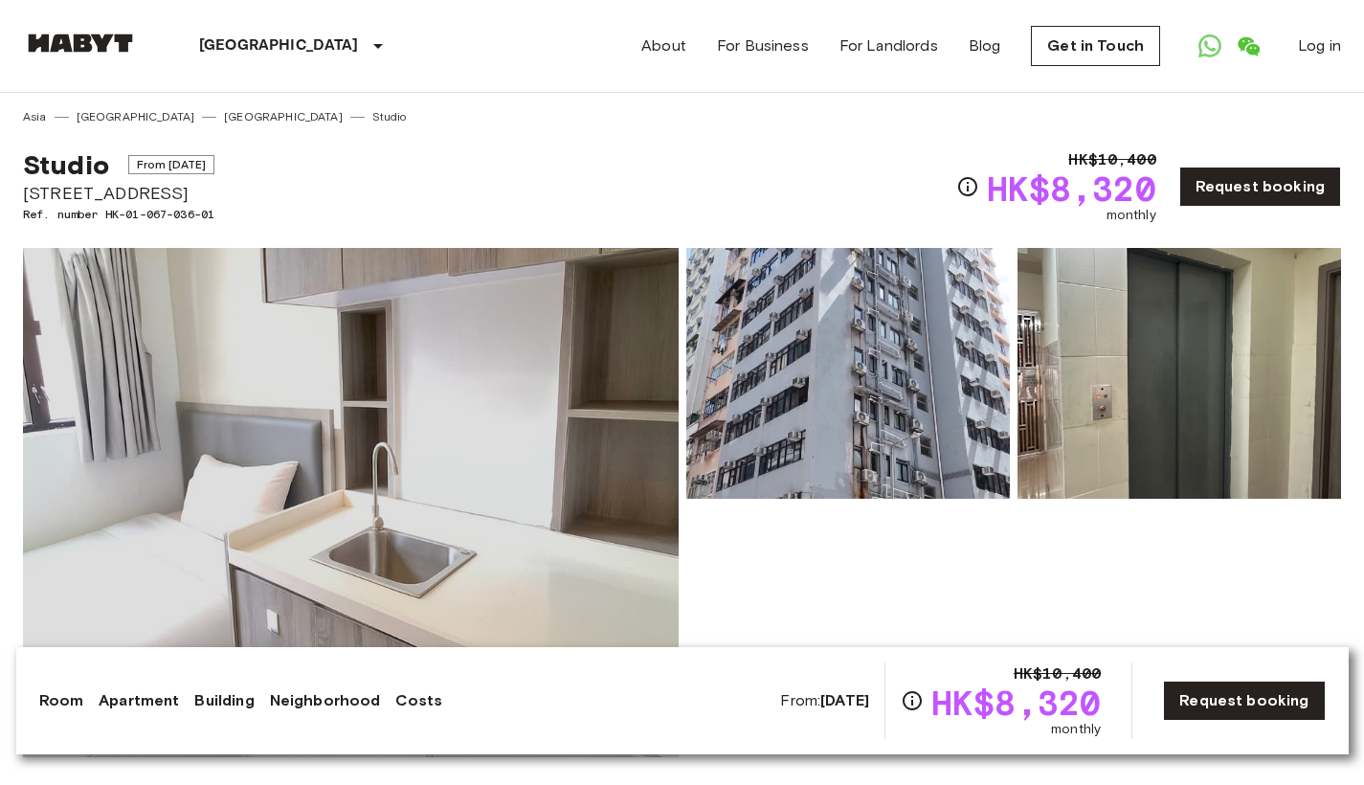
click at [112, 38] on img at bounding box center [80, 43] width 115 height 19
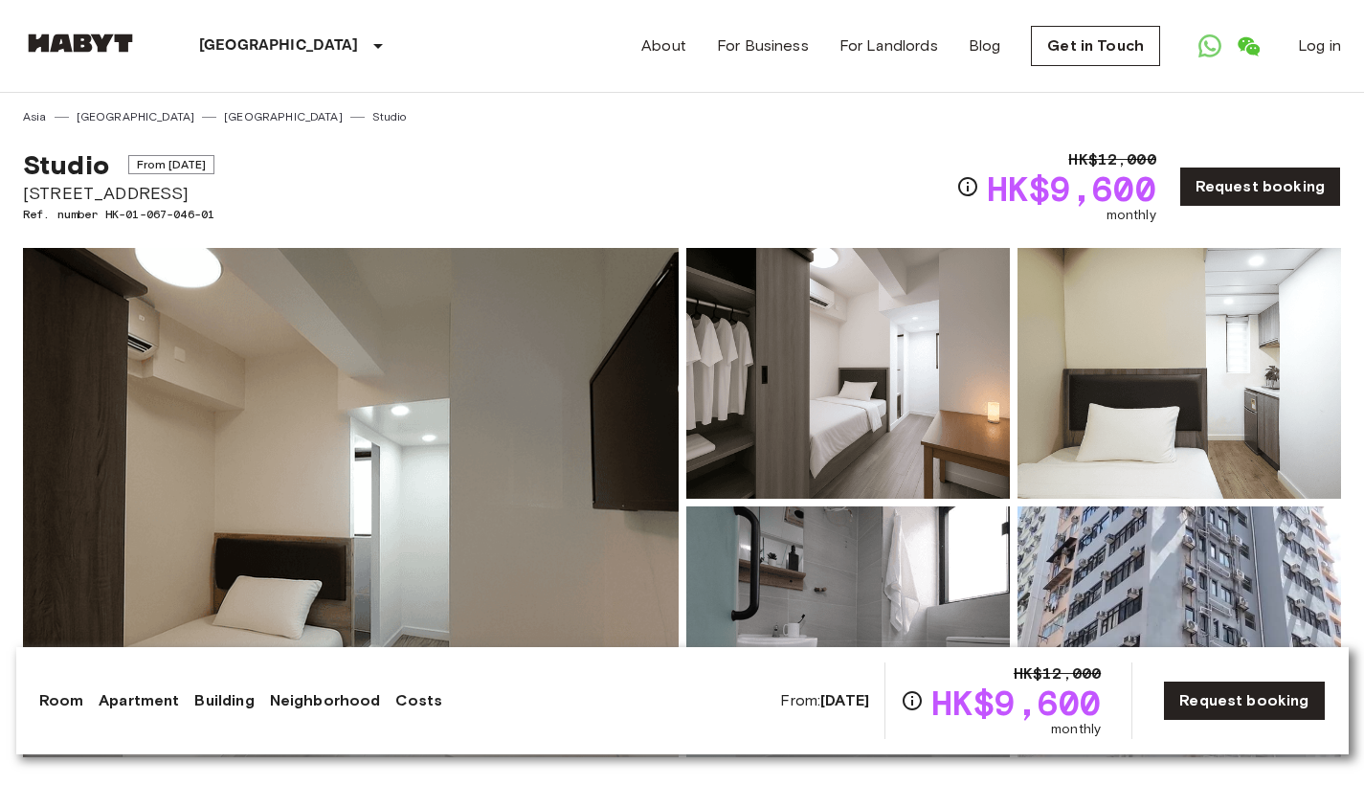
click at [541, 414] on img at bounding box center [351, 502] width 656 height 509
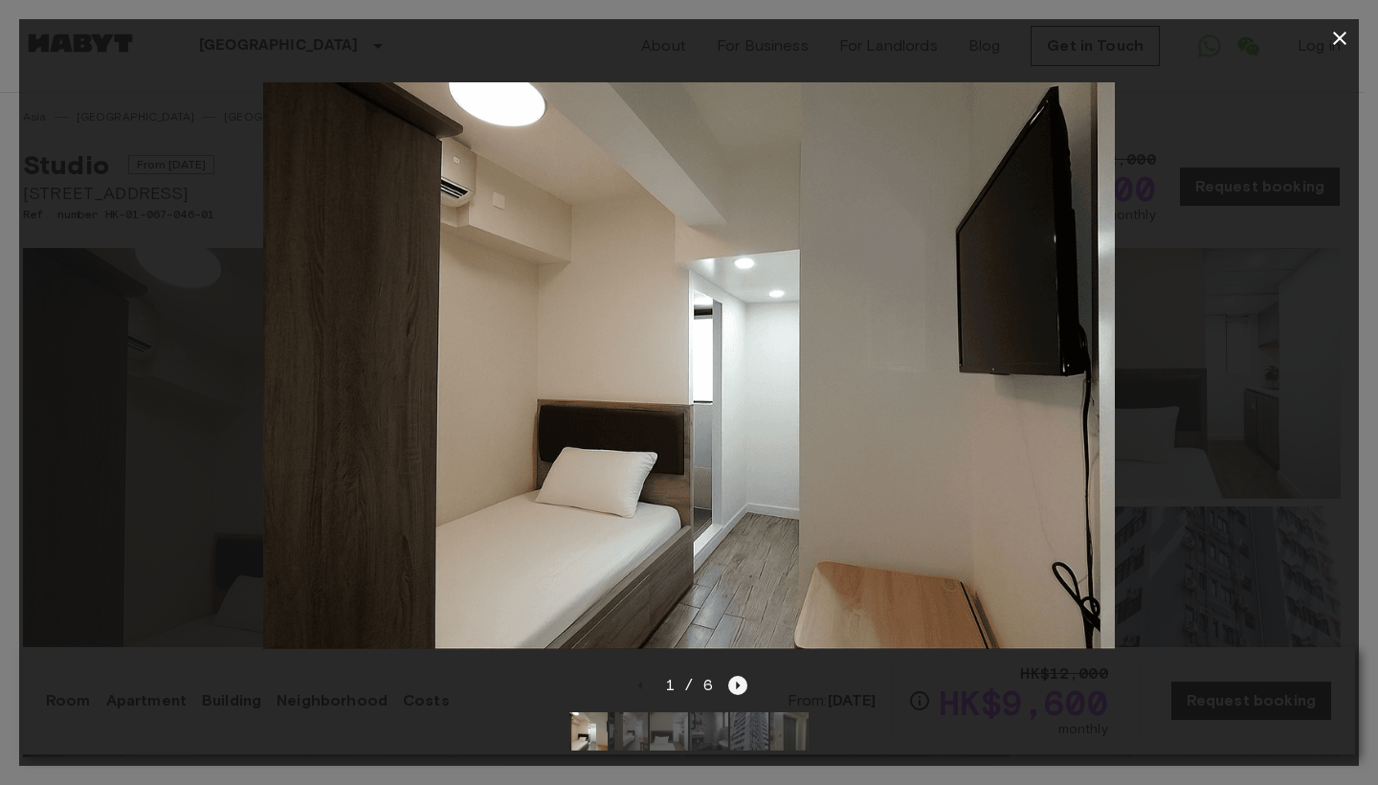
click at [734, 676] on icon "Next image" at bounding box center [737, 685] width 19 height 19
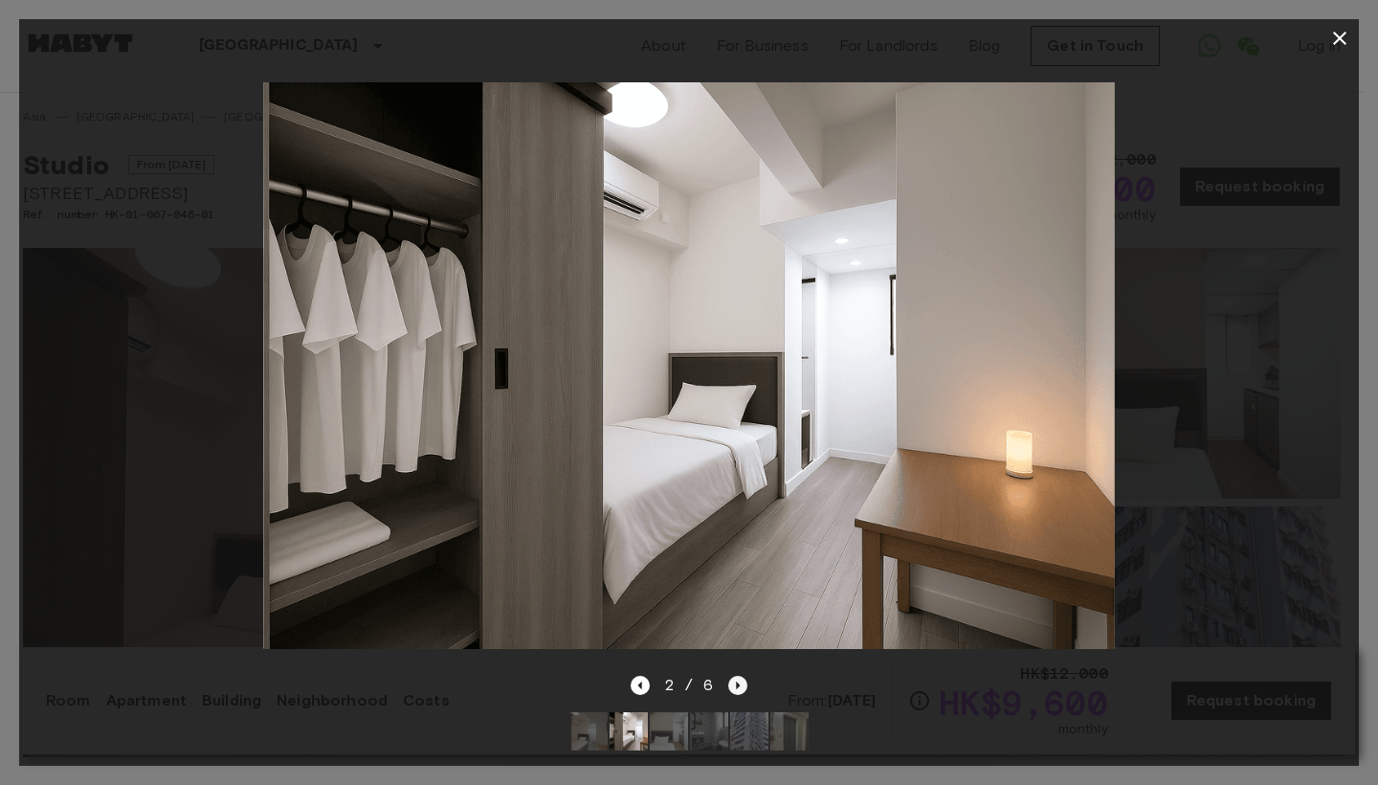
click at [734, 676] on icon "Next image" at bounding box center [737, 685] width 19 height 19
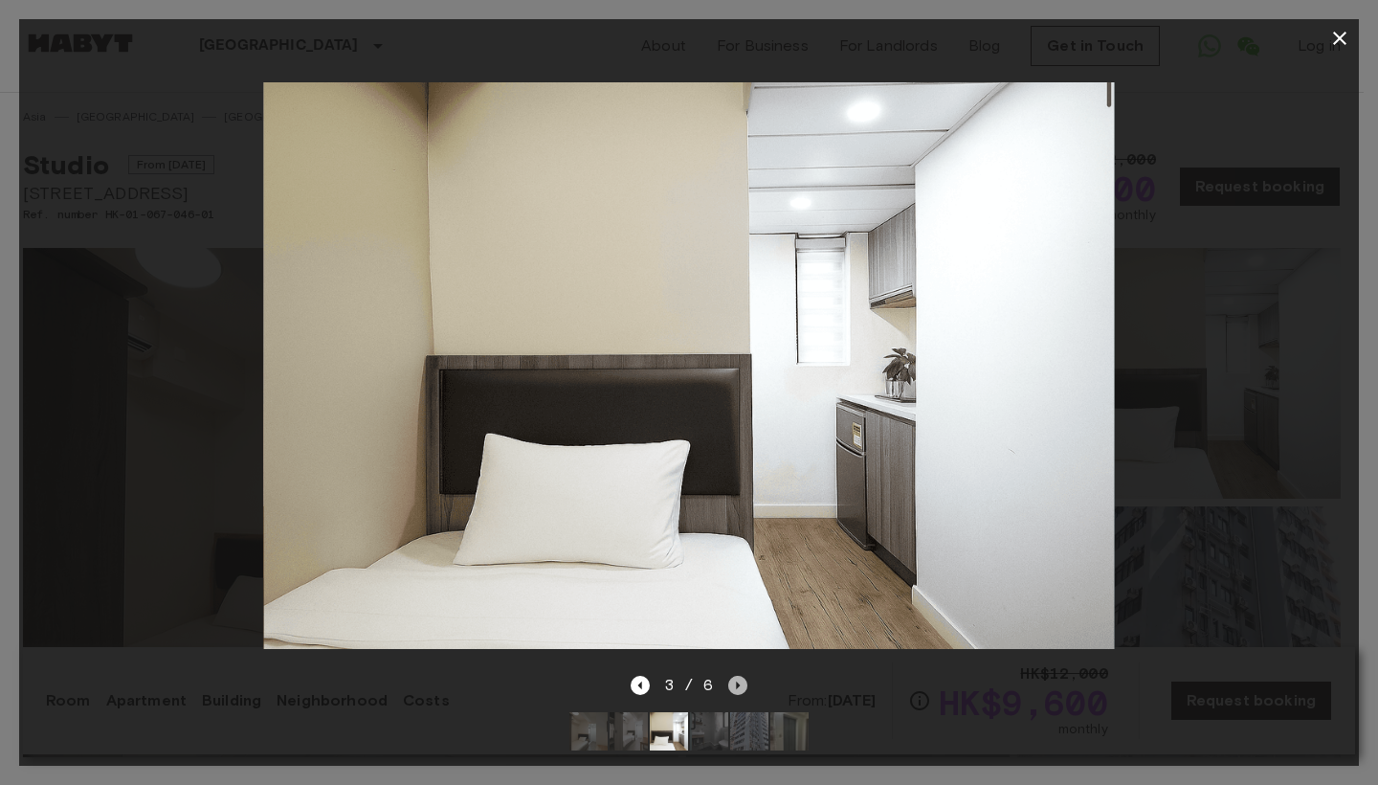
click at [734, 676] on icon "Next image" at bounding box center [737, 685] width 19 height 19
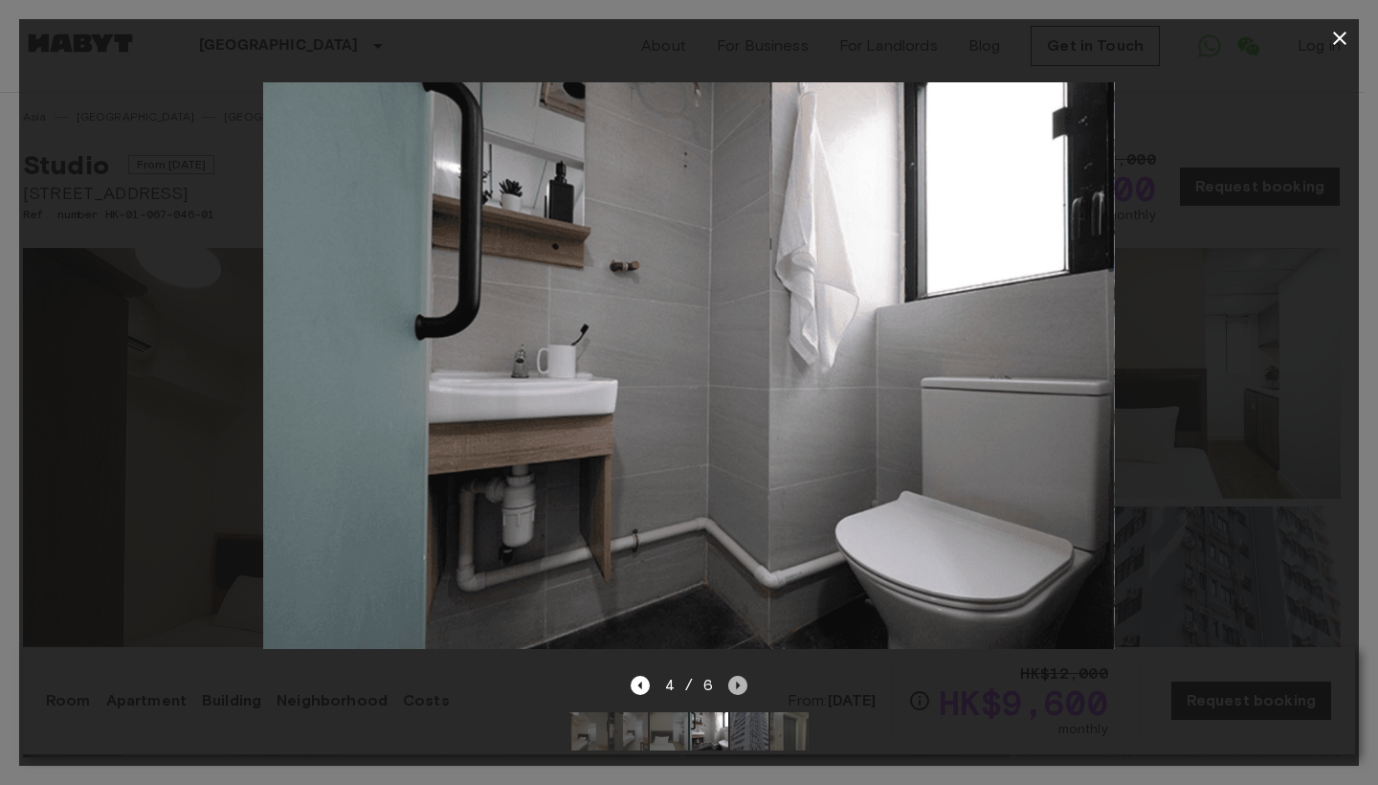
click at [734, 676] on icon "Next image" at bounding box center [737, 685] width 19 height 19
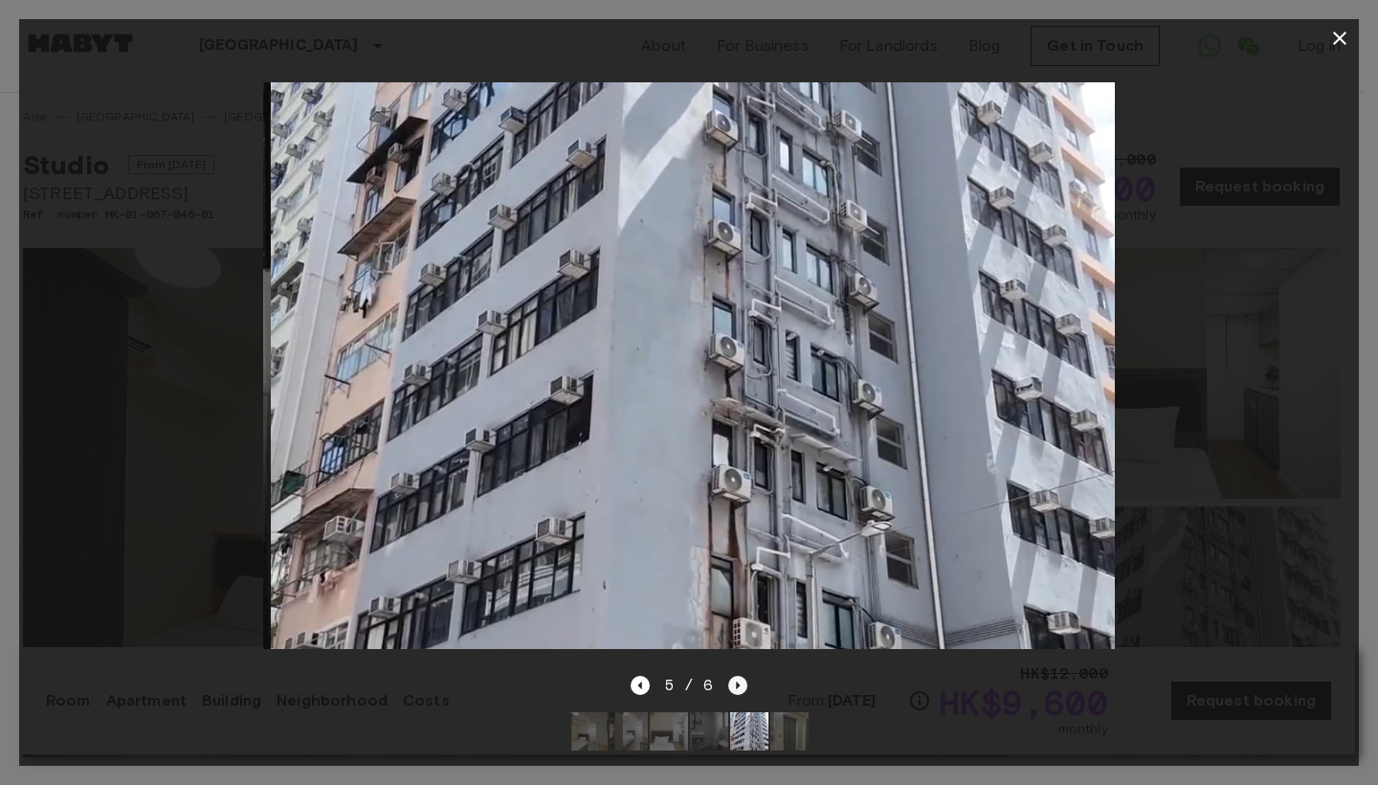
click at [734, 676] on icon "Next image" at bounding box center [737, 685] width 19 height 19
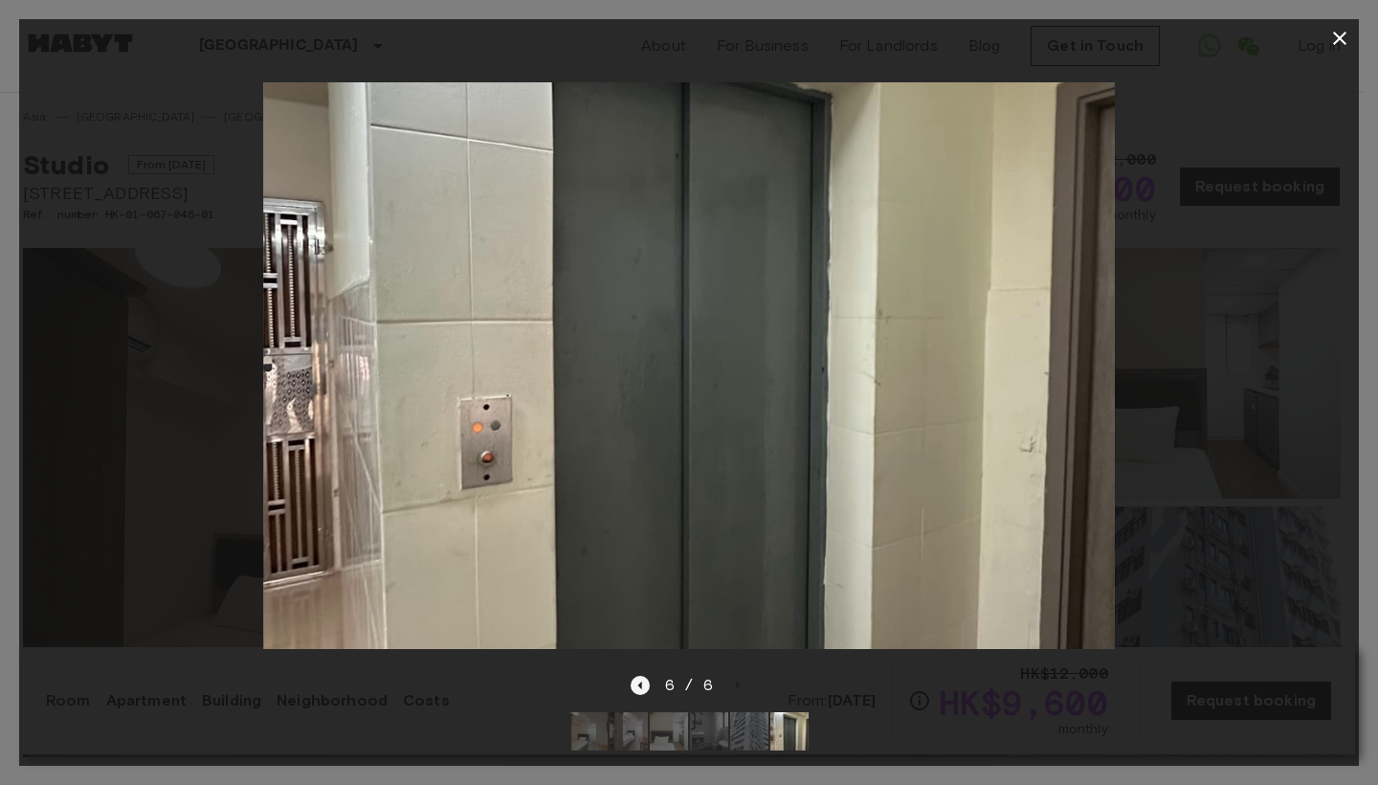
click at [638, 676] on icon "Previous image" at bounding box center [640, 685] width 19 height 19
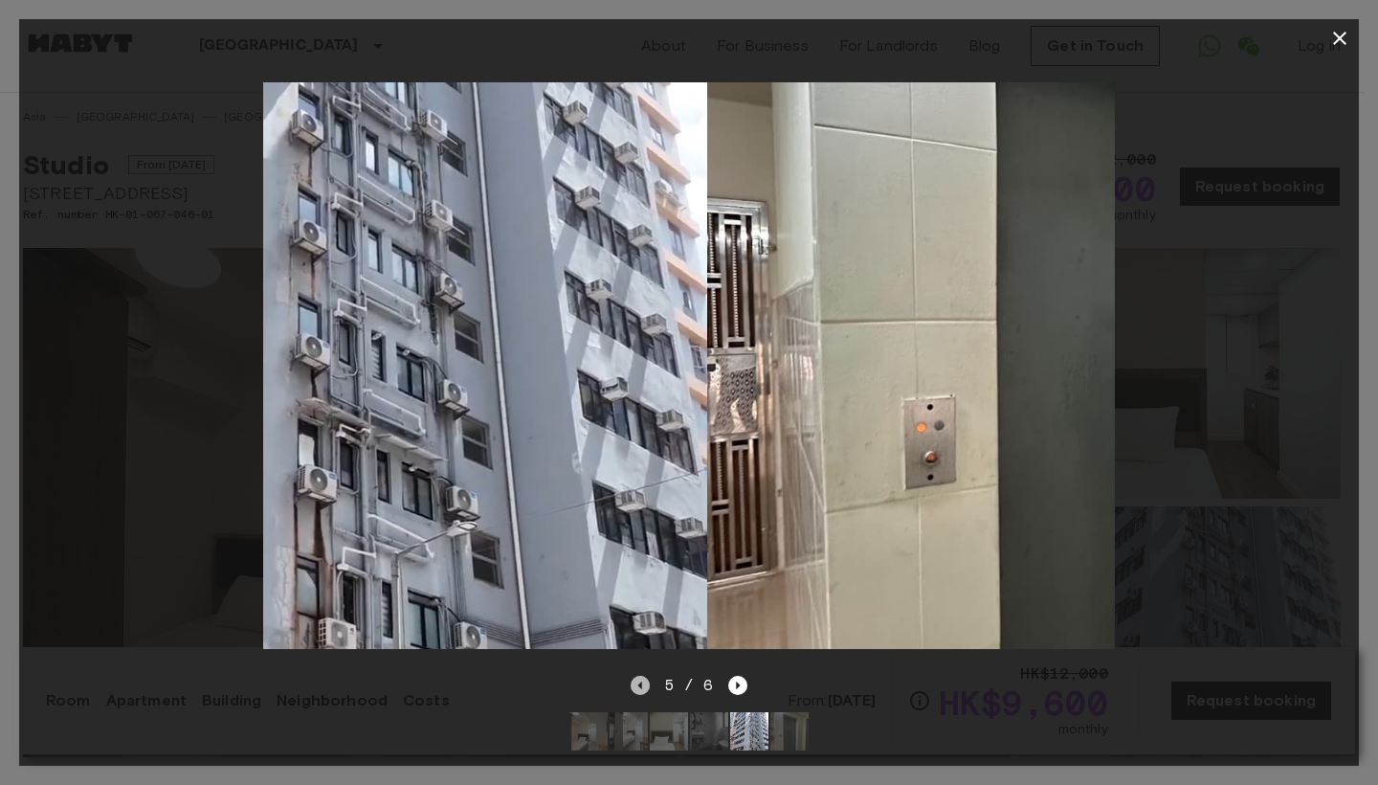
click at [638, 676] on icon "Previous image" at bounding box center [640, 685] width 19 height 19
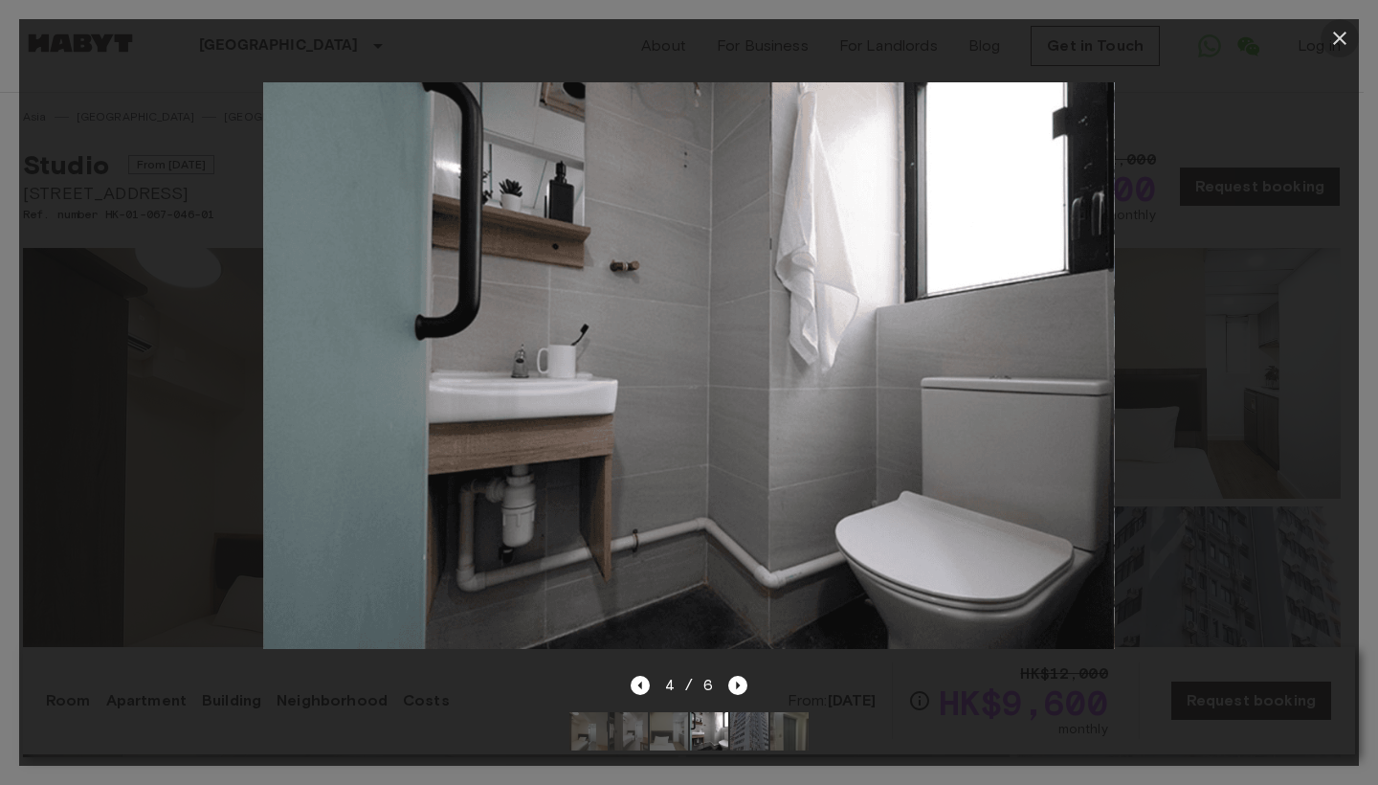
click at [1347, 36] on icon "button" at bounding box center [1340, 38] width 23 height 23
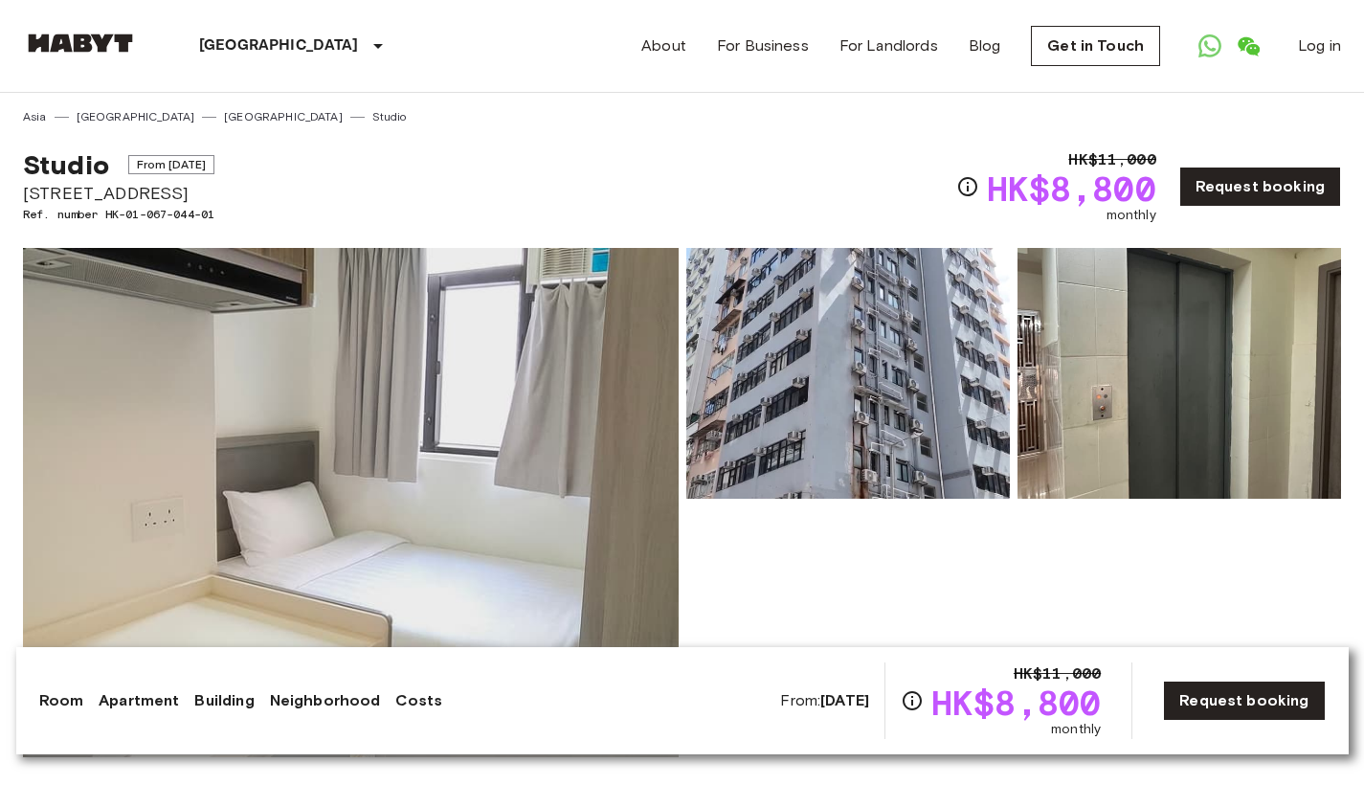
scroll to position [213, 0]
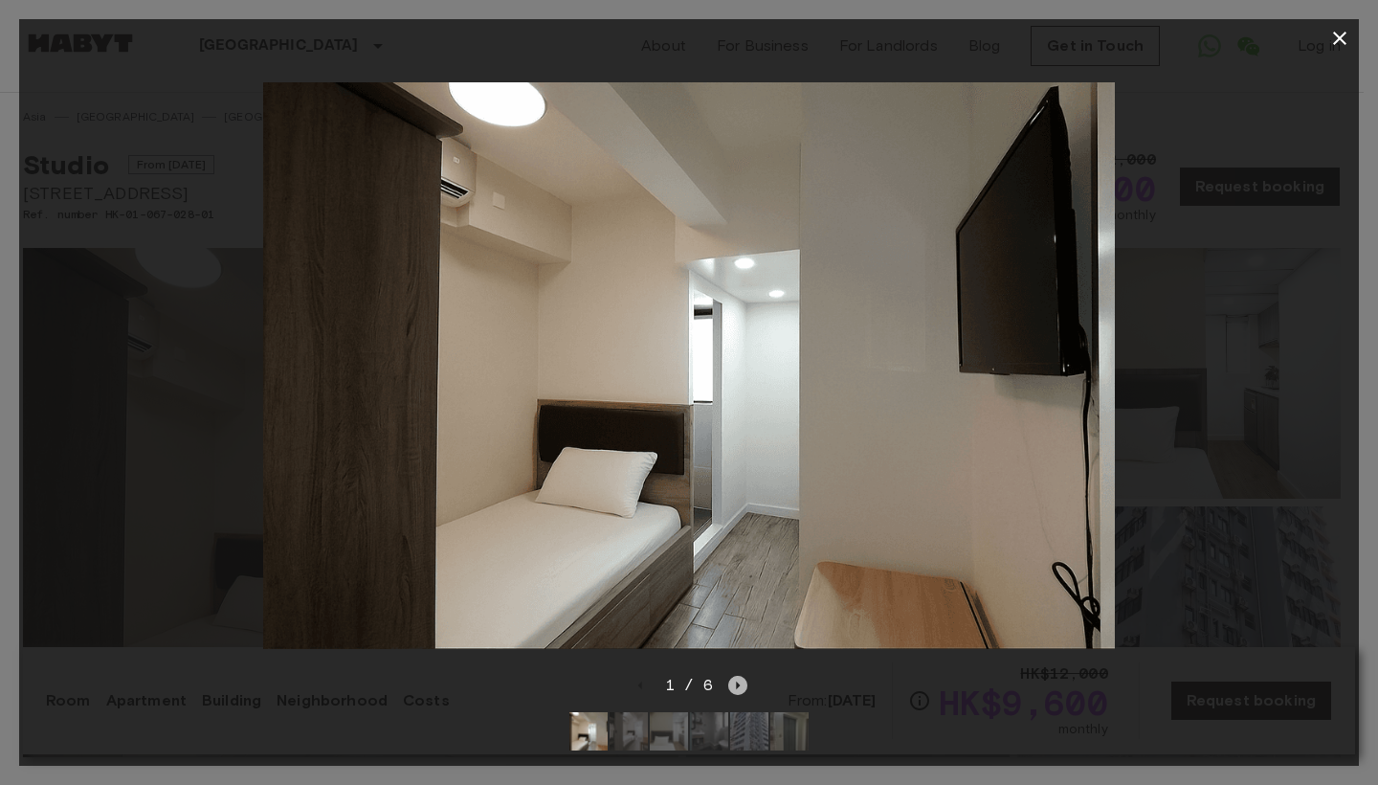
click at [737, 681] on icon "Next image" at bounding box center [739, 685] width 4 height 8
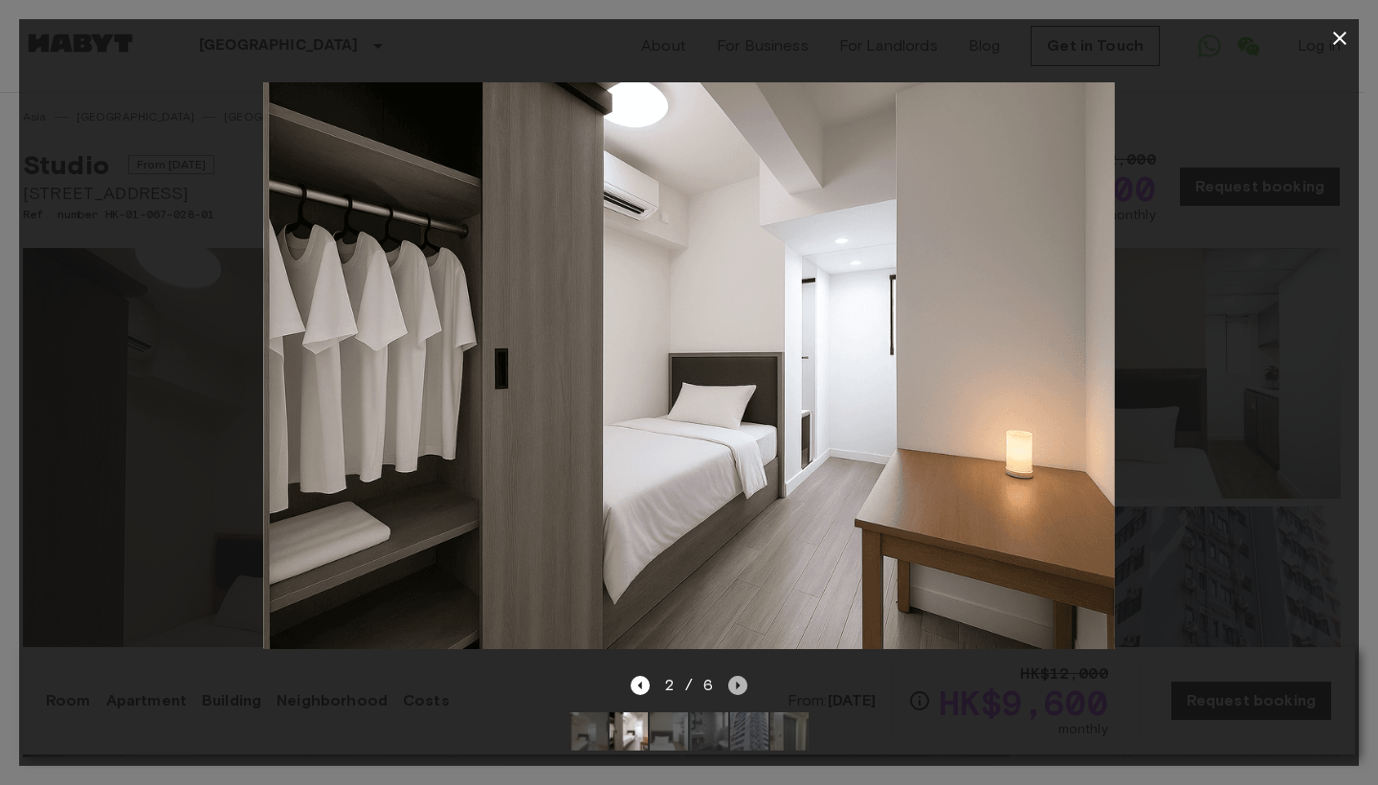
click at [737, 681] on icon "Next image" at bounding box center [739, 685] width 4 height 8
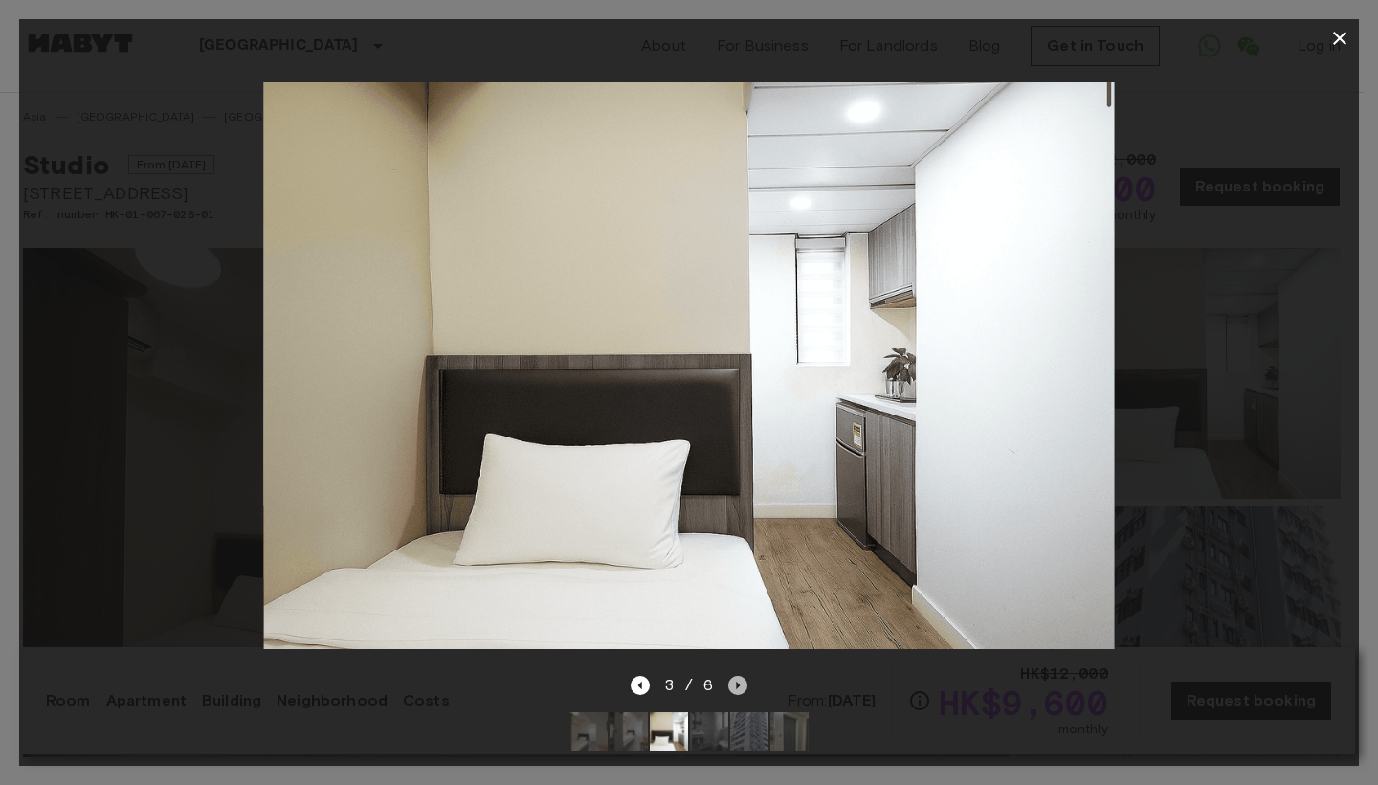
click at [737, 681] on icon "Next image" at bounding box center [739, 685] width 4 height 8
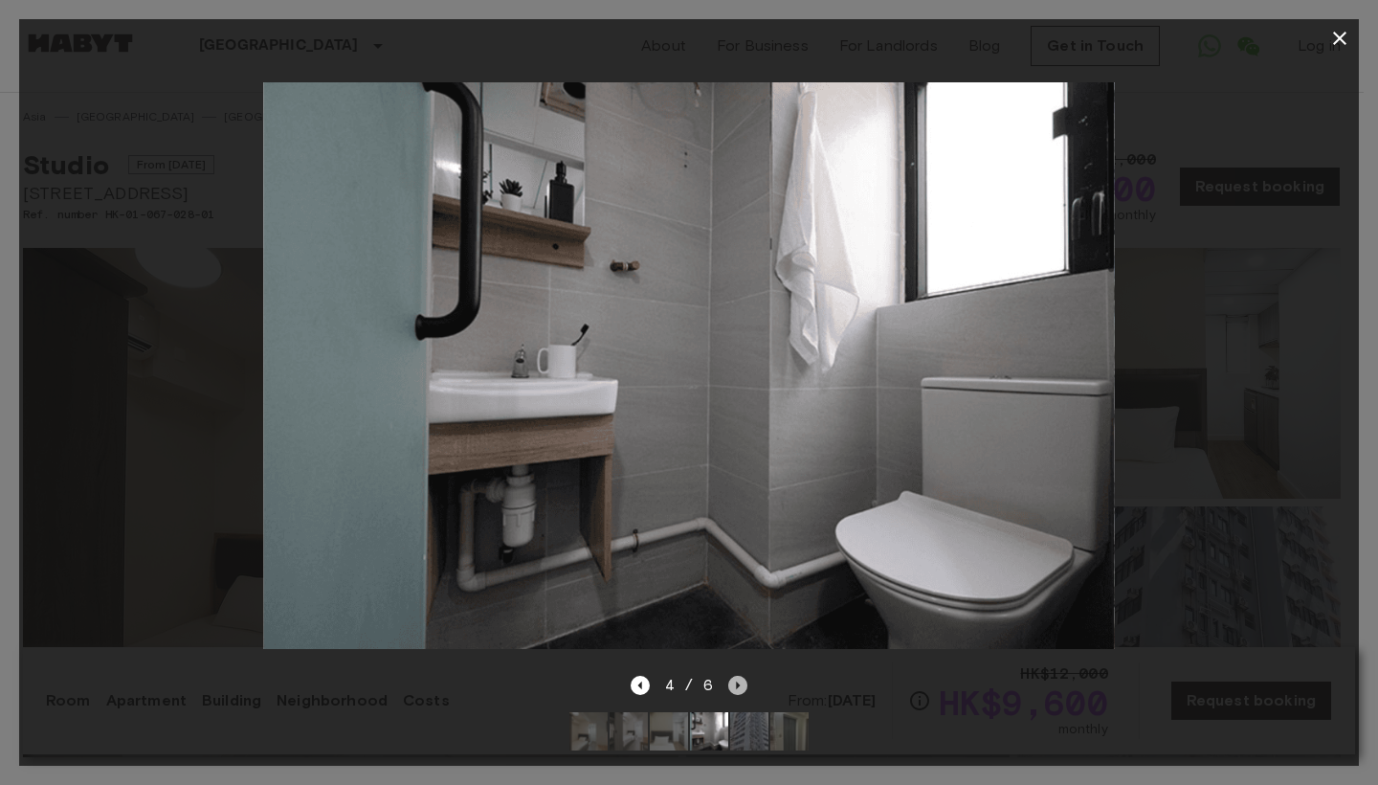
click at [737, 681] on icon "Next image" at bounding box center [739, 685] width 4 height 8
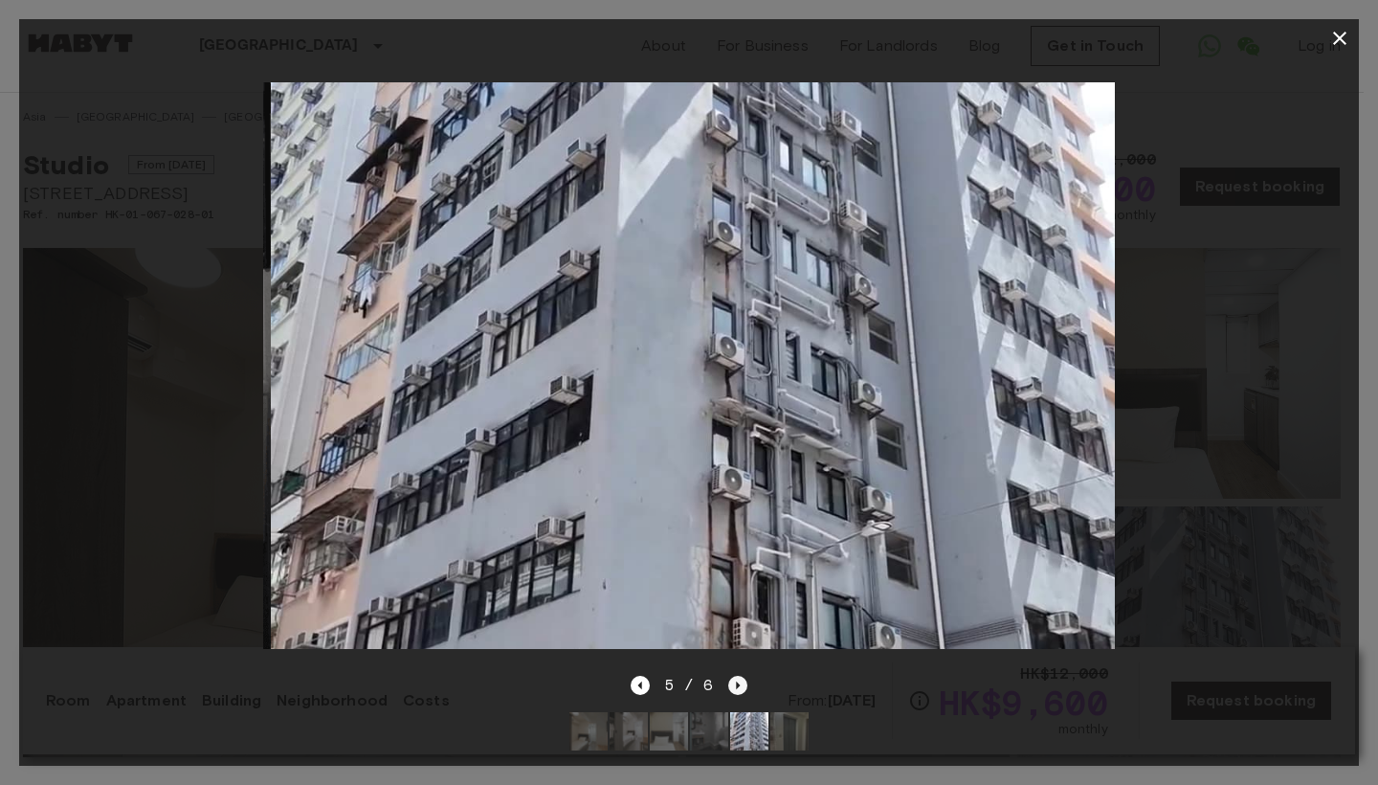
click at [737, 681] on icon "Next image" at bounding box center [739, 685] width 4 height 8
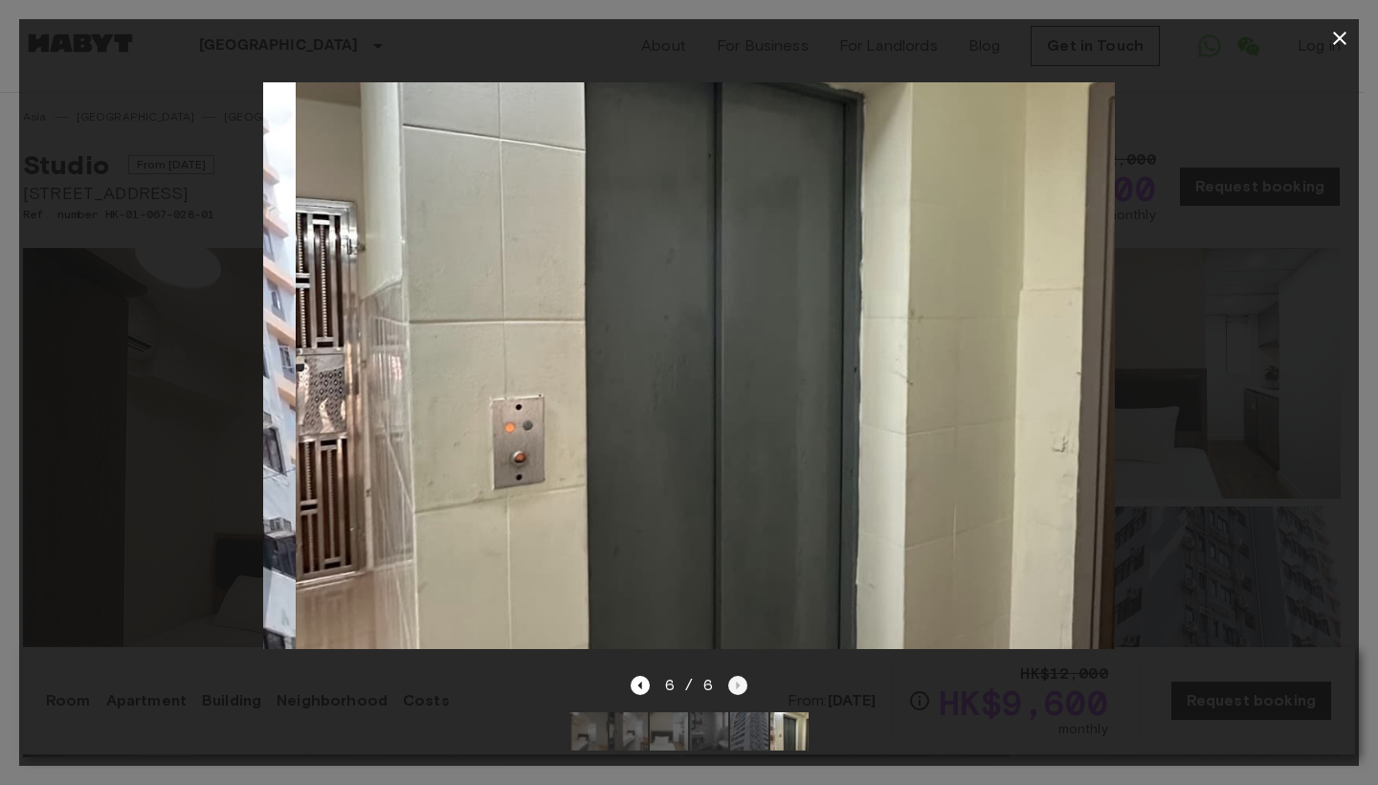
click at [737, 674] on div "6 / 6" at bounding box center [690, 685] width 118 height 23
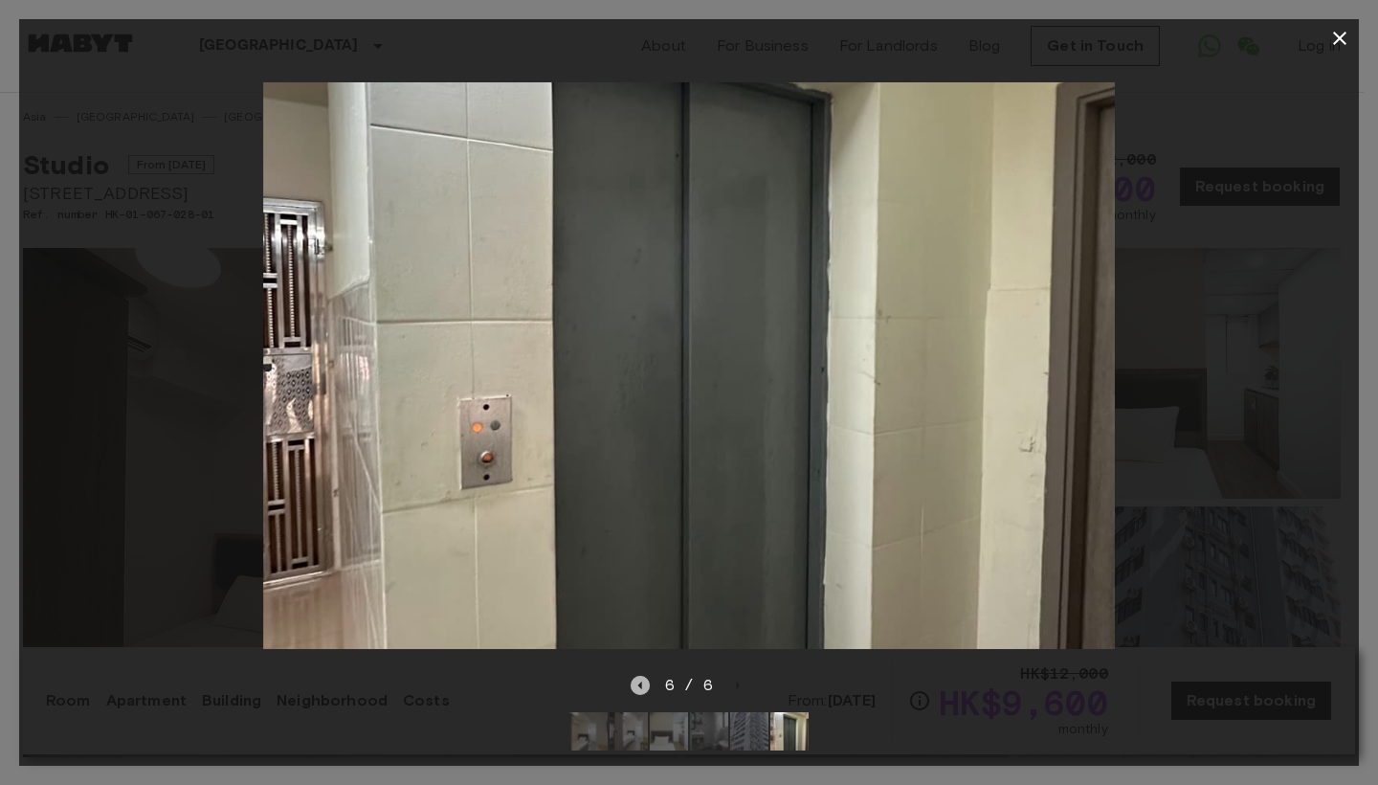
click at [650, 676] on icon "Previous image" at bounding box center [640, 685] width 19 height 19
